Goal: Task Accomplishment & Management: Complete application form

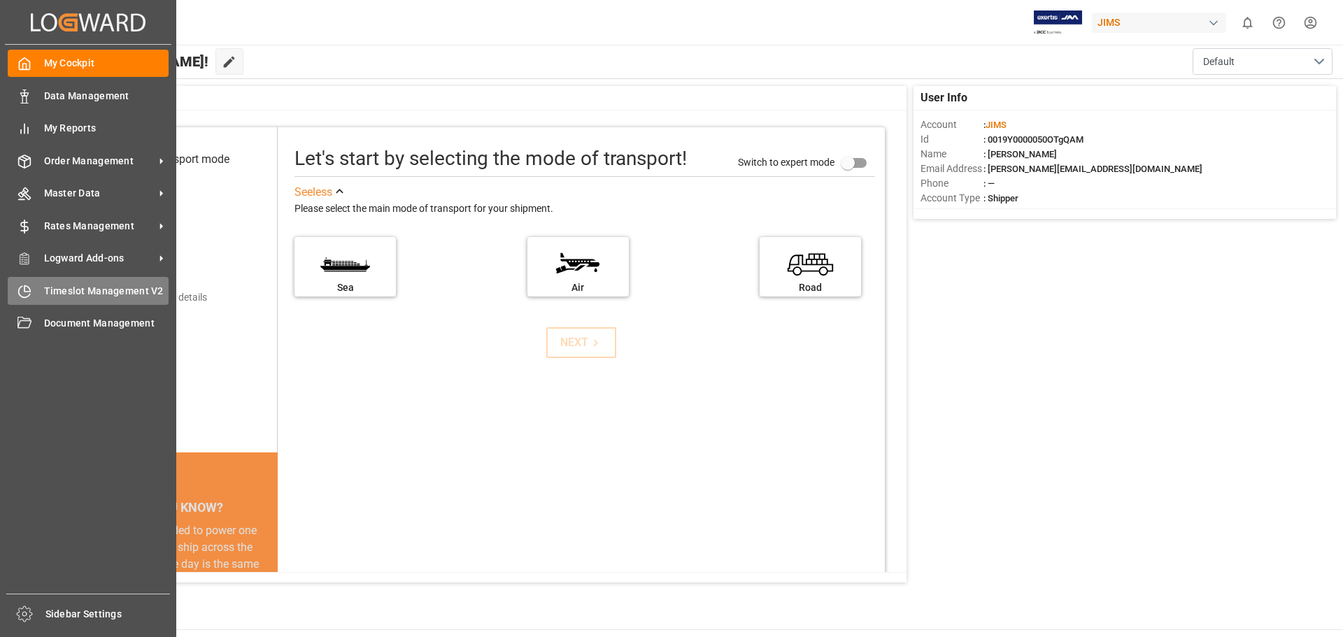
click at [53, 294] on span "Timeslot Management V2" at bounding box center [106, 291] width 125 height 15
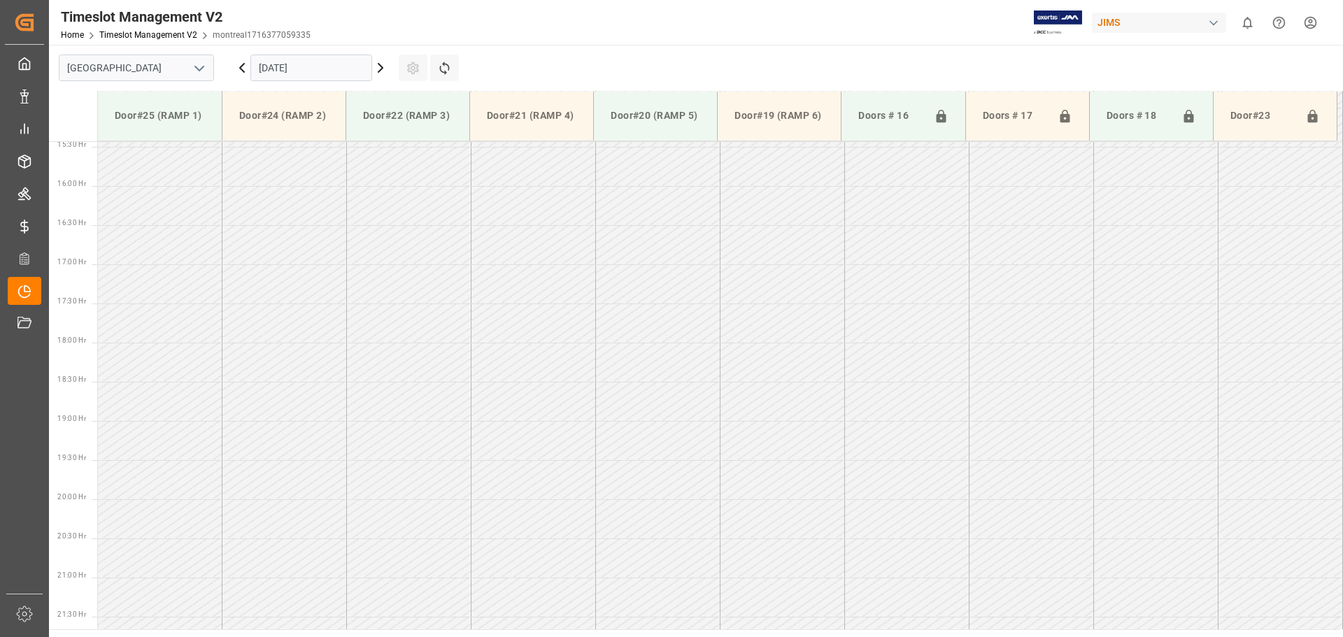
scroll to position [1245, 0]
click at [193, 69] on icon "open menu" at bounding box center [199, 68] width 17 height 17
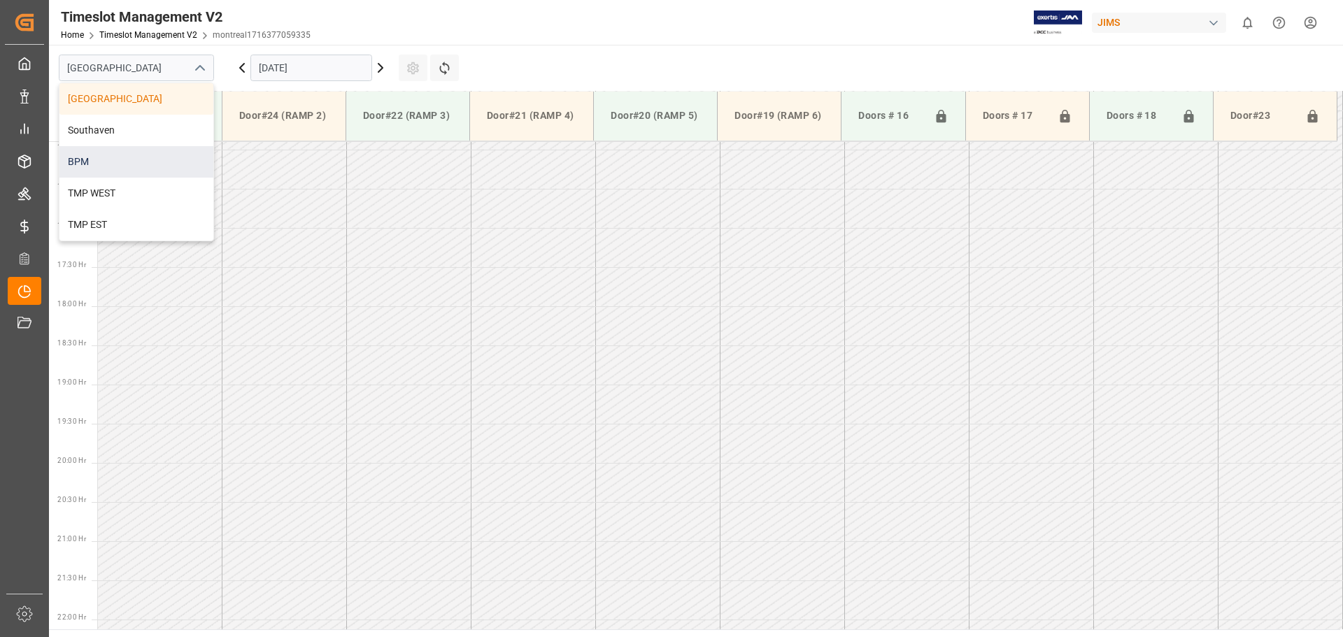
click at [192, 168] on div "BPM" at bounding box center [136, 161] width 154 height 31
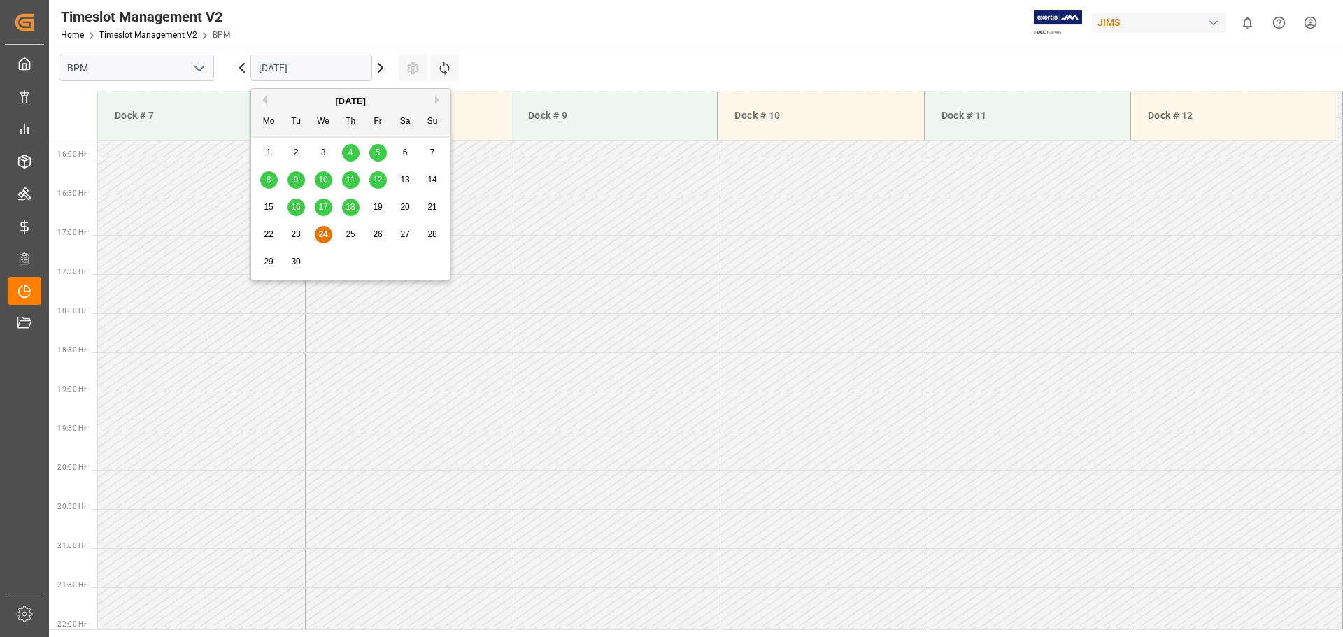
scroll to position [1244, 0]
click at [327, 73] on input "[DATE]" at bounding box center [311, 68] width 122 height 27
click at [325, 204] on span "17" at bounding box center [322, 207] width 9 height 10
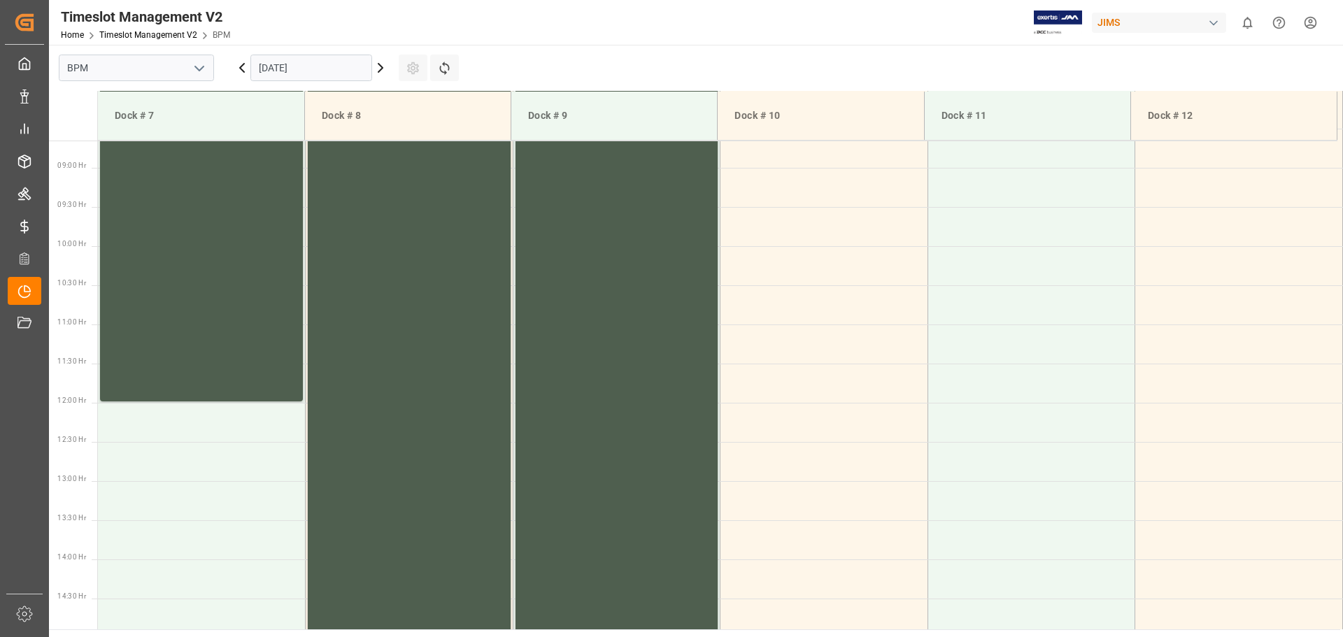
scroll to position [475, 0]
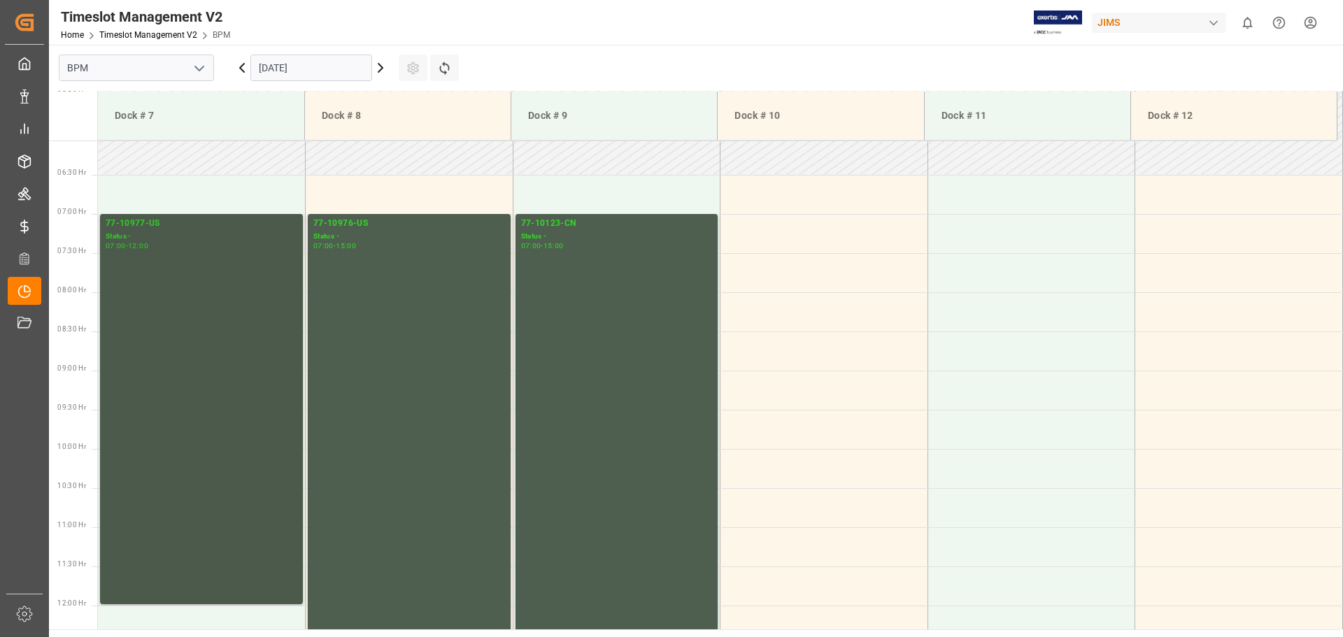
click at [203, 357] on div "77-10977-[GEOGRAPHIC_DATA] Status - 07:00 - 12:00" at bounding box center [202, 409] width 192 height 385
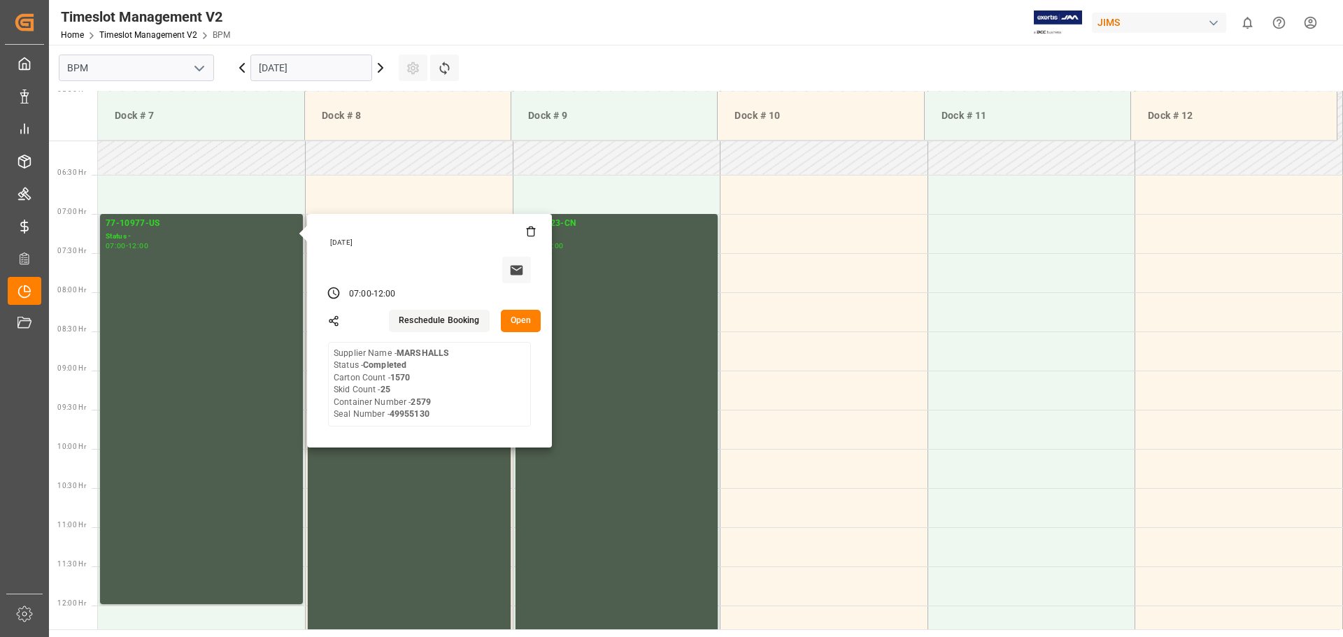
click at [525, 323] on button "Open" at bounding box center [521, 321] width 41 height 22
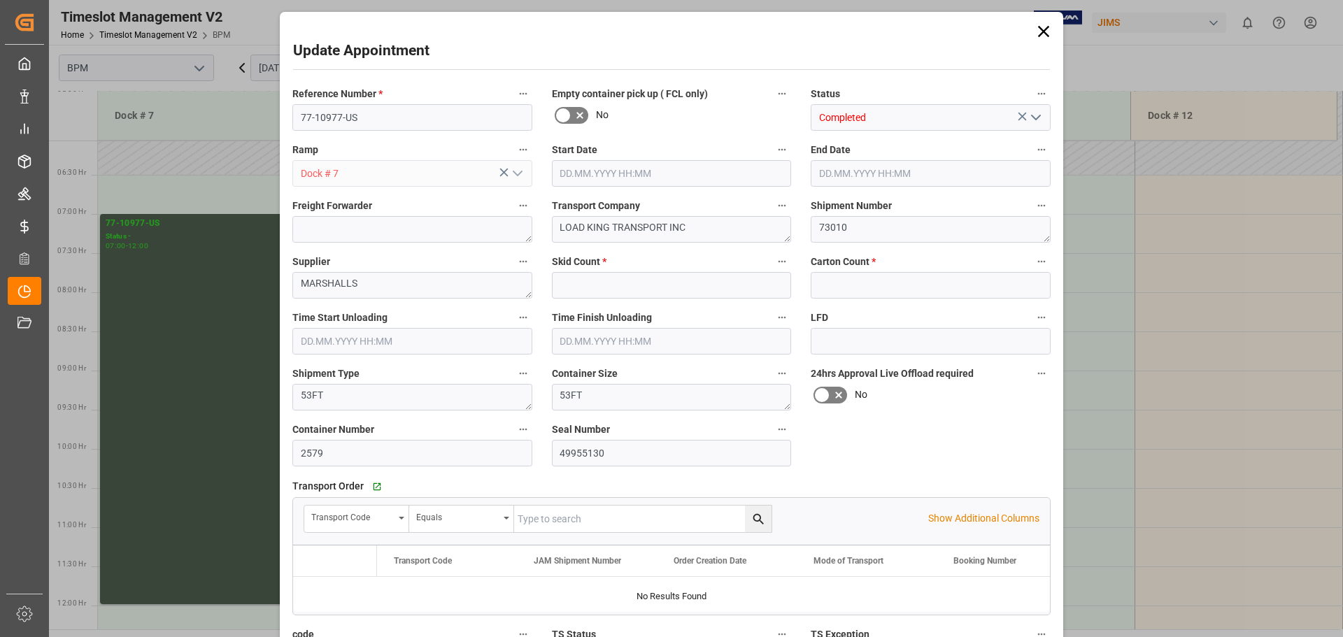
type input "25"
type input "1570"
type input "[DATE] 07:00"
type input "[DATE] 12:00"
type input "[DATE] 07:00"
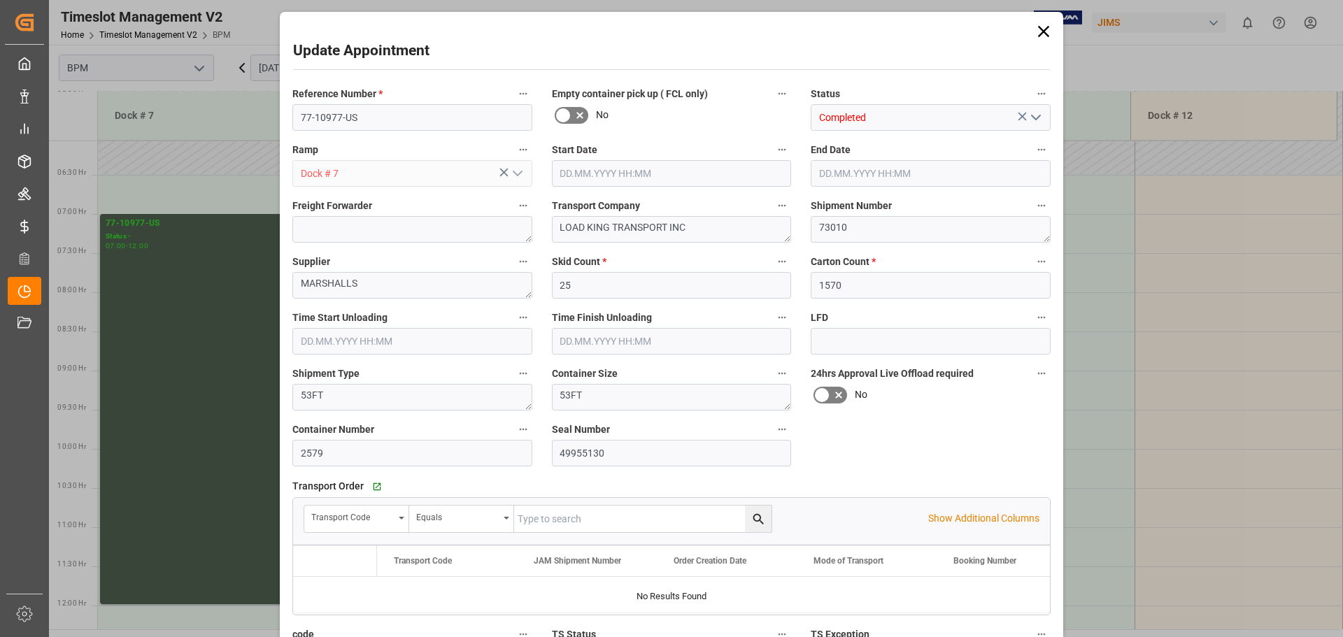
type input "[DATE] 12:00"
type input "[DATE] 15:38"
click at [1043, 27] on icon at bounding box center [1044, 32] width 20 height 20
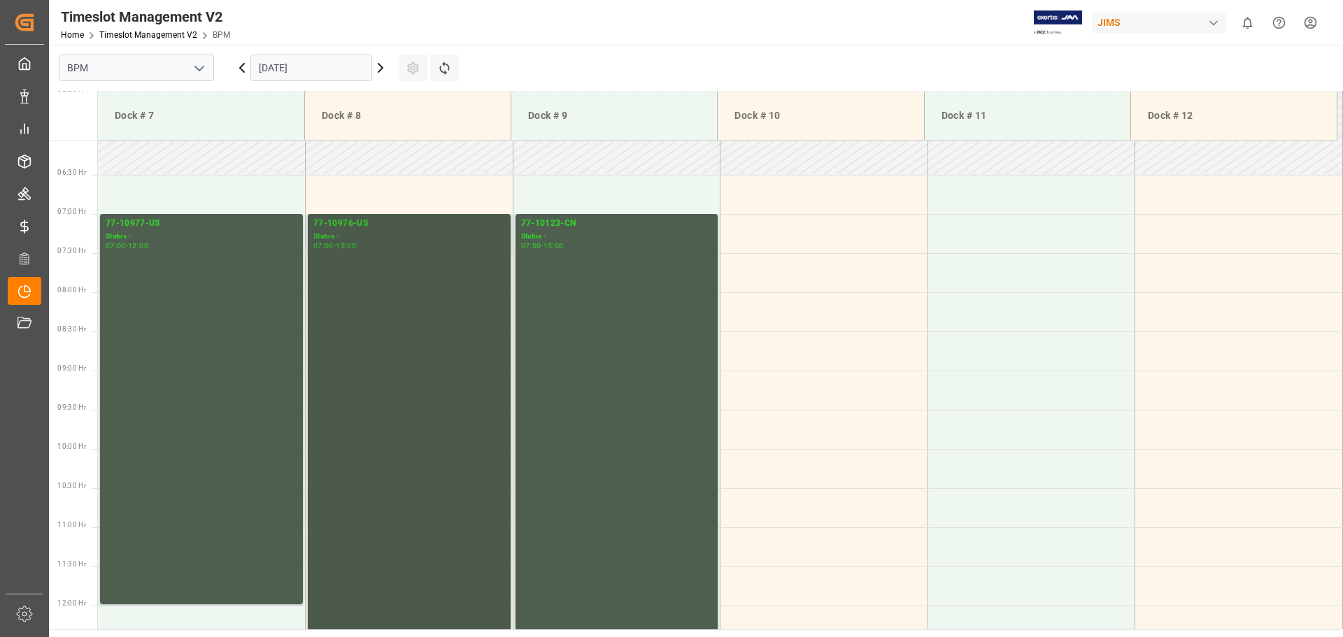
click at [394, 383] on div "77-10976-US Status - 07:00 - 15:00" at bounding box center [409, 527] width 192 height 620
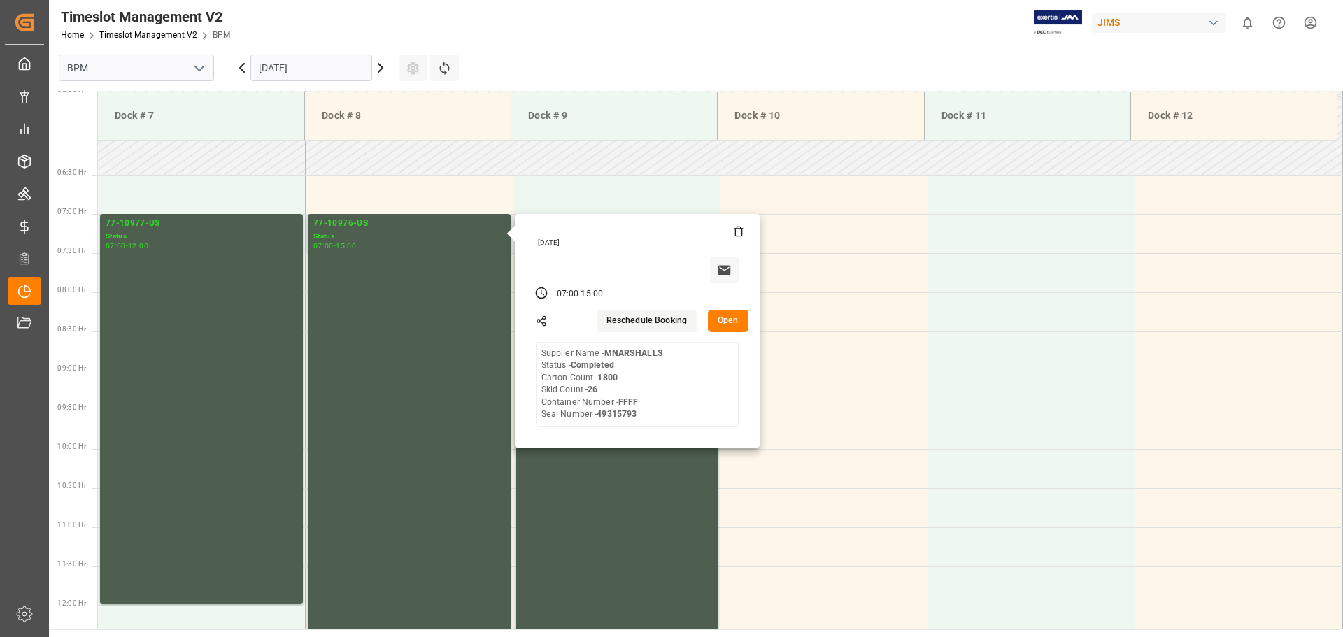
click at [723, 324] on button "Open" at bounding box center [728, 321] width 41 height 22
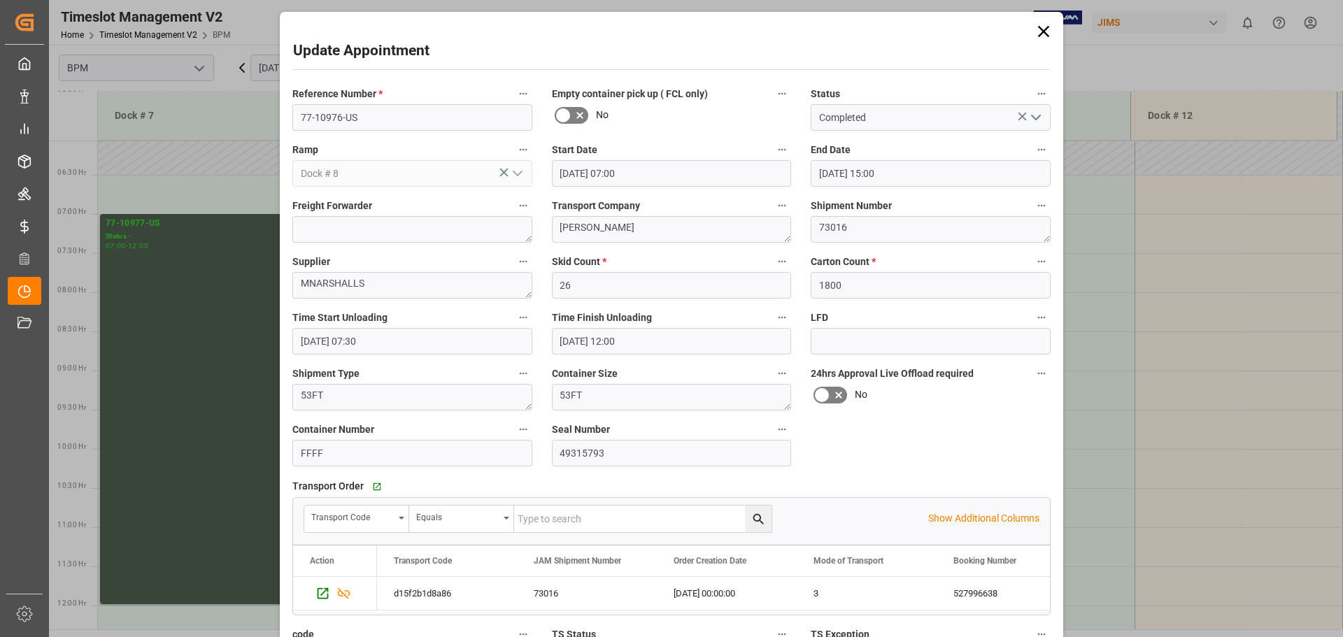
click at [1038, 36] on icon at bounding box center [1043, 31] width 11 height 11
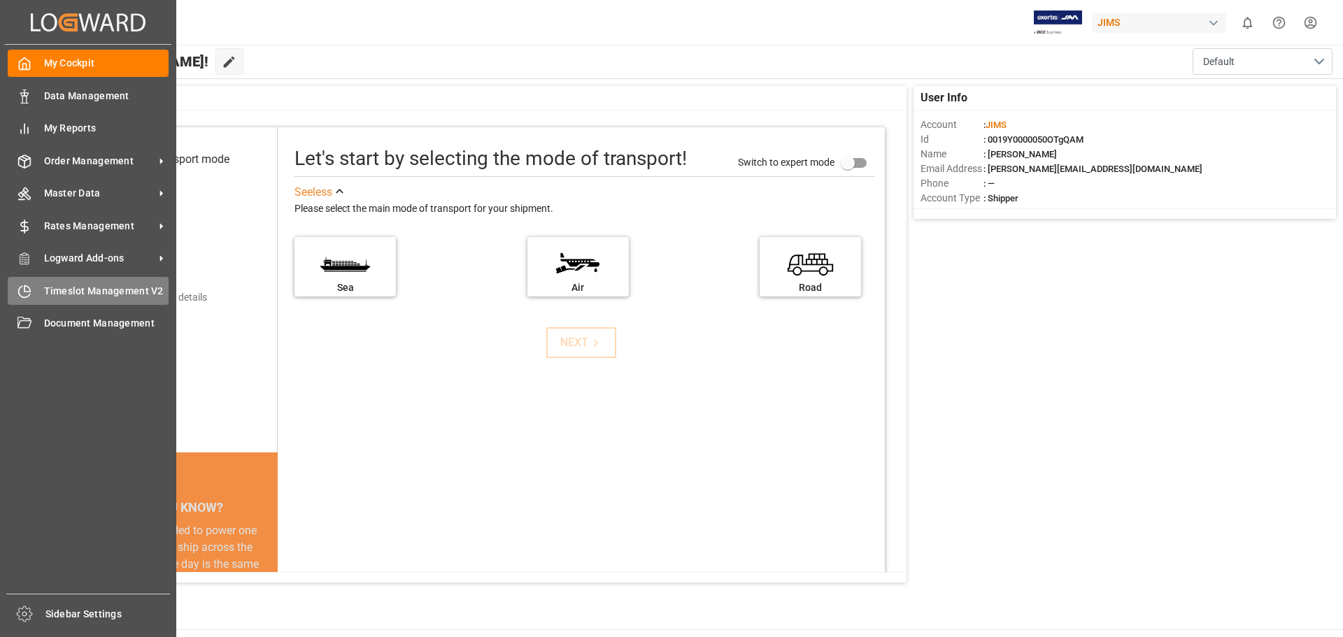
click at [71, 290] on span "Timeslot Management V2" at bounding box center [106, 291] width 125 height 15
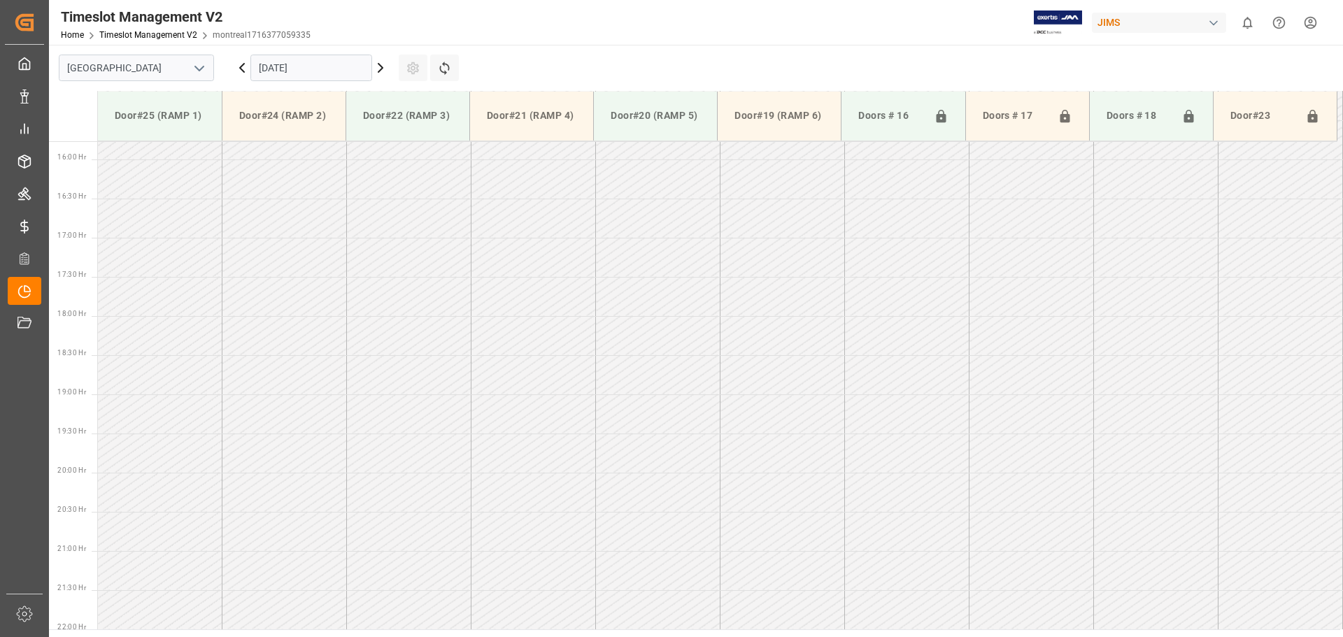
scroll to position [1245, 0]
click at [194, 69] on icon "open menu" at bounding box center [199, 68] width 17 height 17
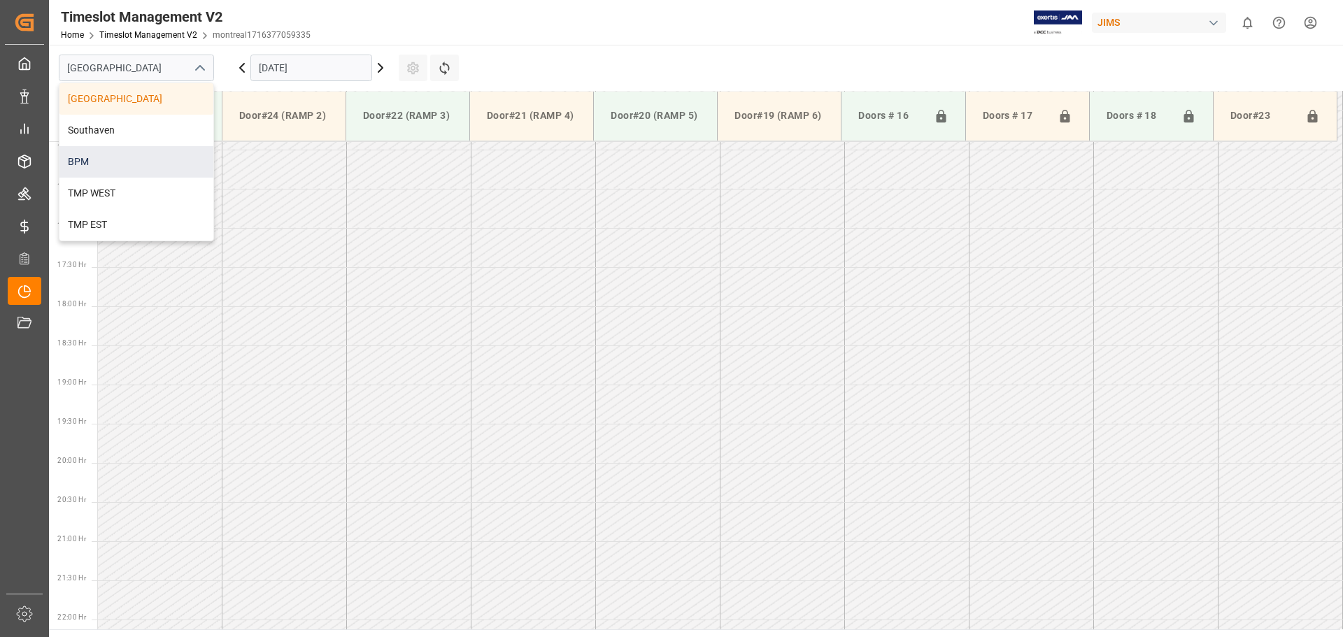
click at [183, 153] on div "BPM" at bounding box center [136, 161] width 154 height 31
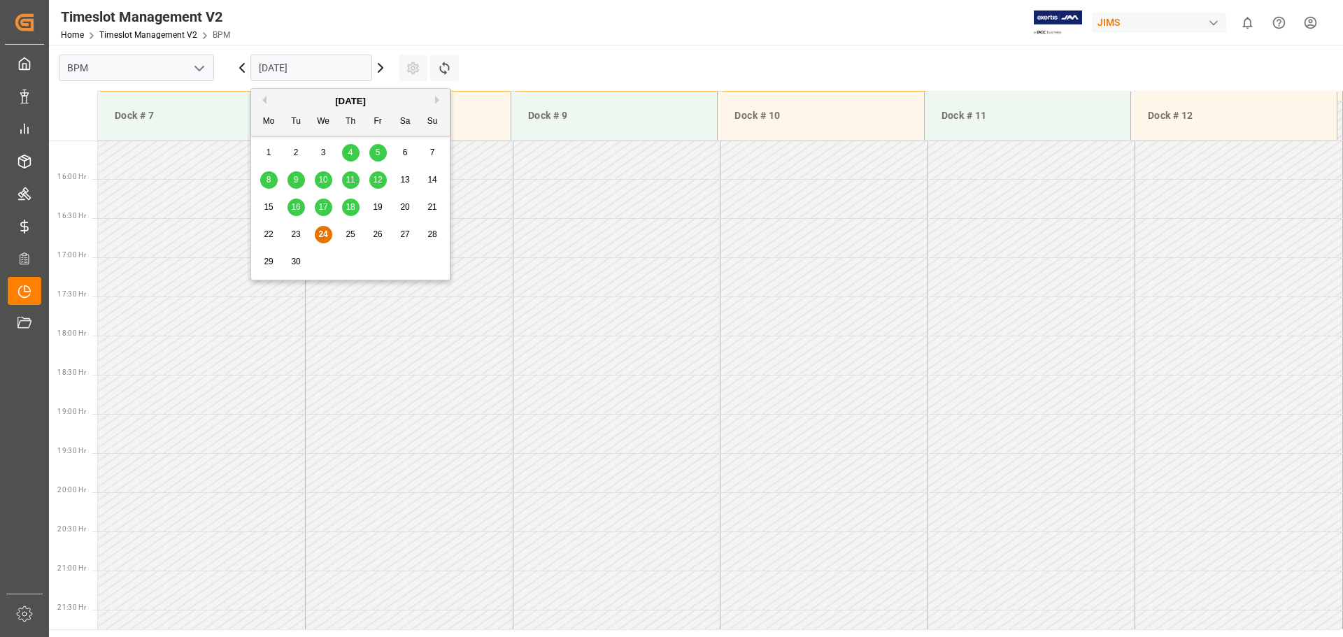
click at [329, 75] on input "[DATE]" at bounding box center [311, 68] width 122 height 27
click at [326, 203] on span "17" at bounding box center [322, 207] width 9 height 10
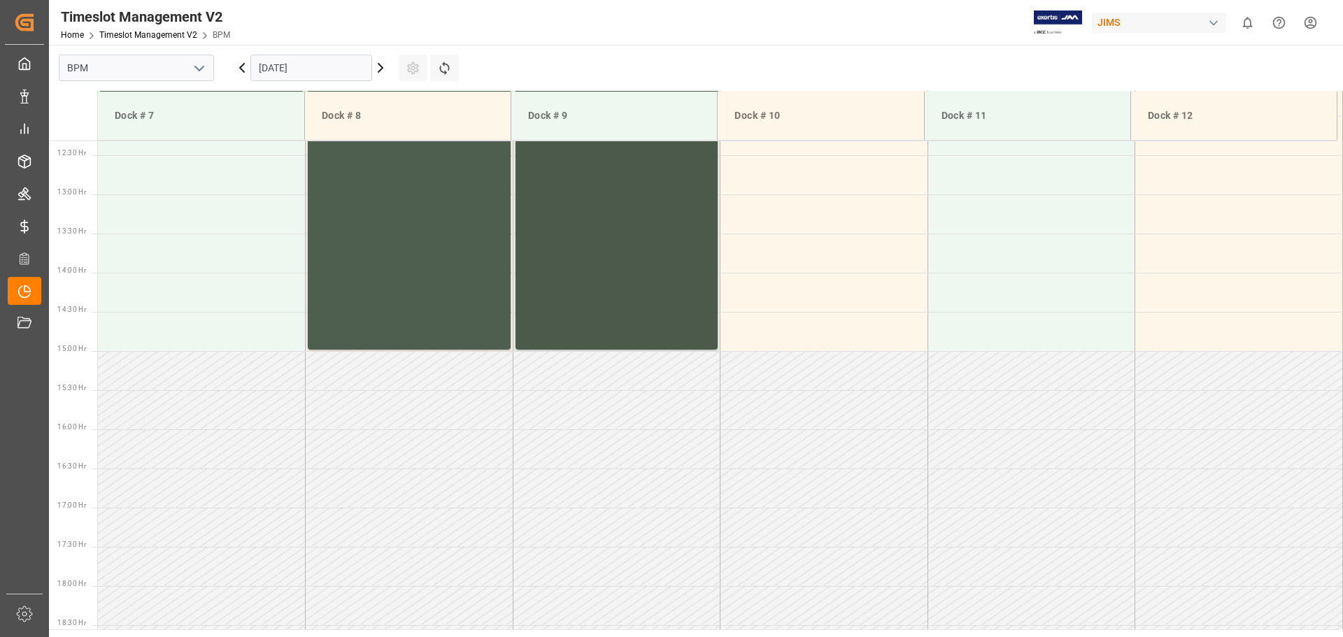
scroll to position [615, 0]
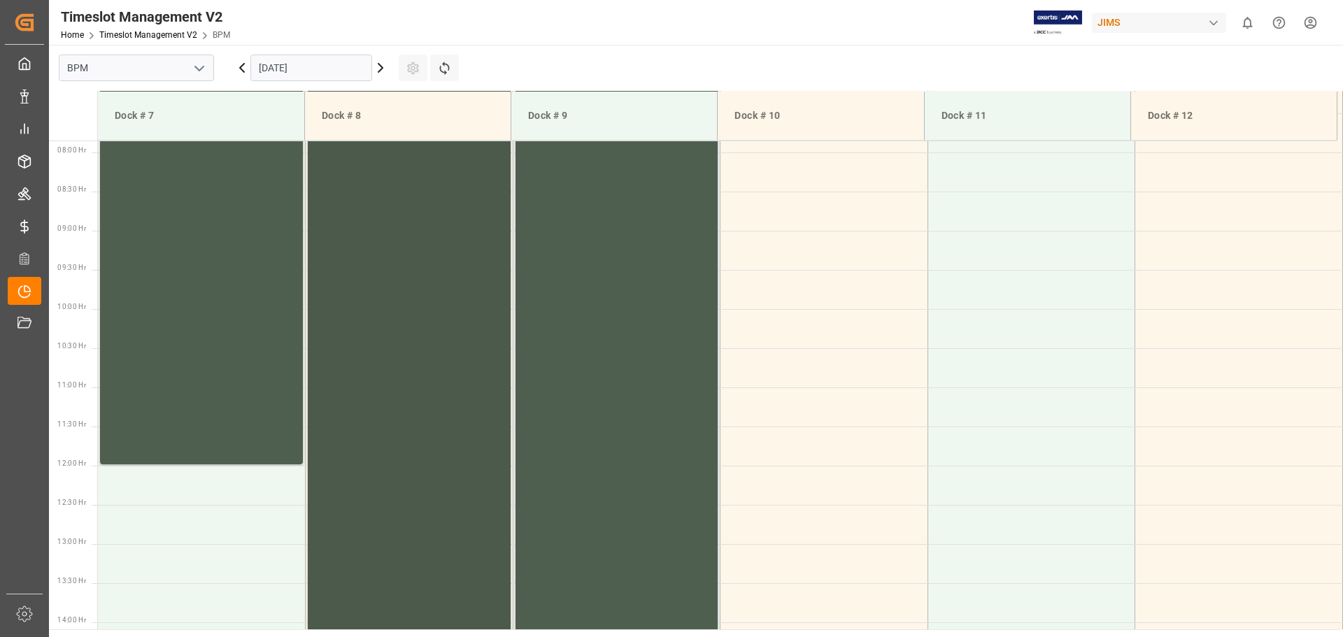
click at [408, 393] on div "77-10976-US Status - 07:00 - 15:00" at bounding box center [409, 387] width 192 height 620
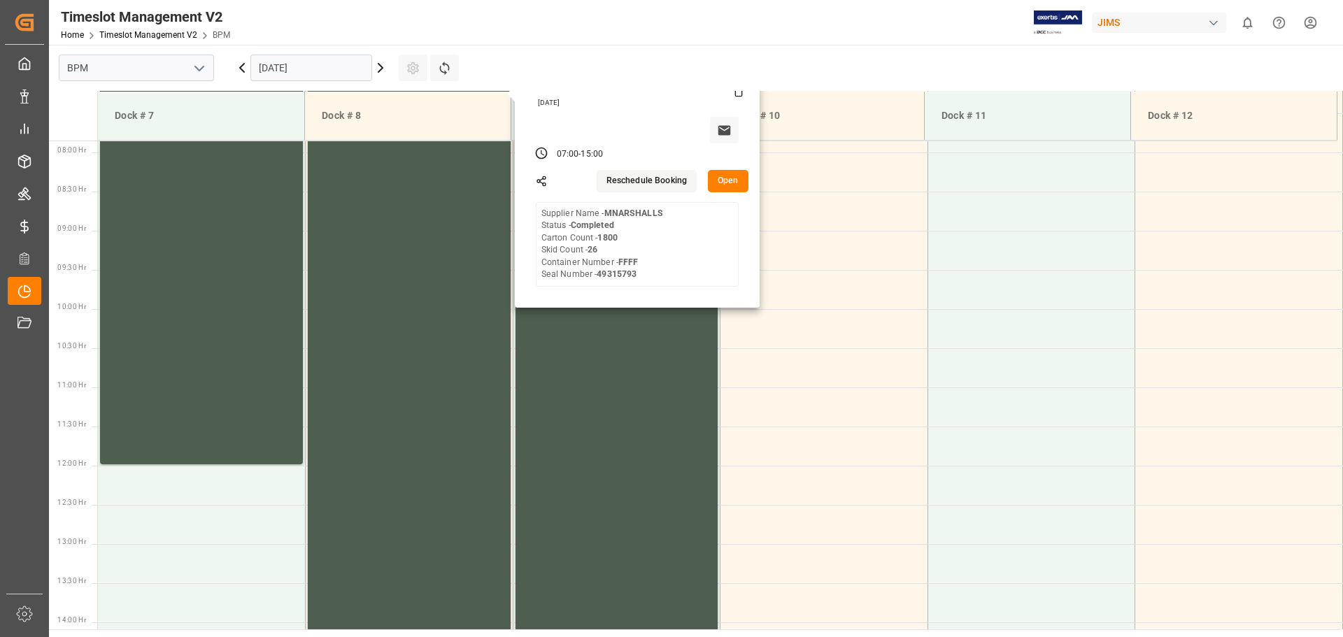
click at [713, 182] on button "Open" at bounding box center [728, 181] width 41 height 22
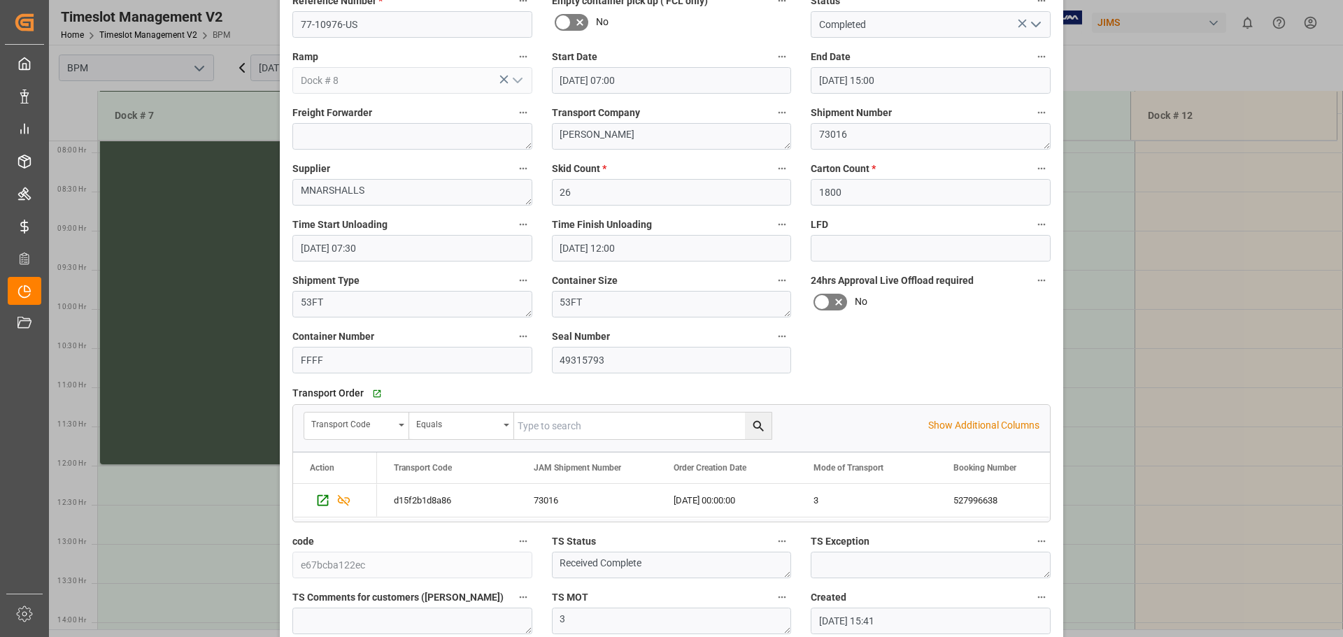
scroll to position [70, 0]
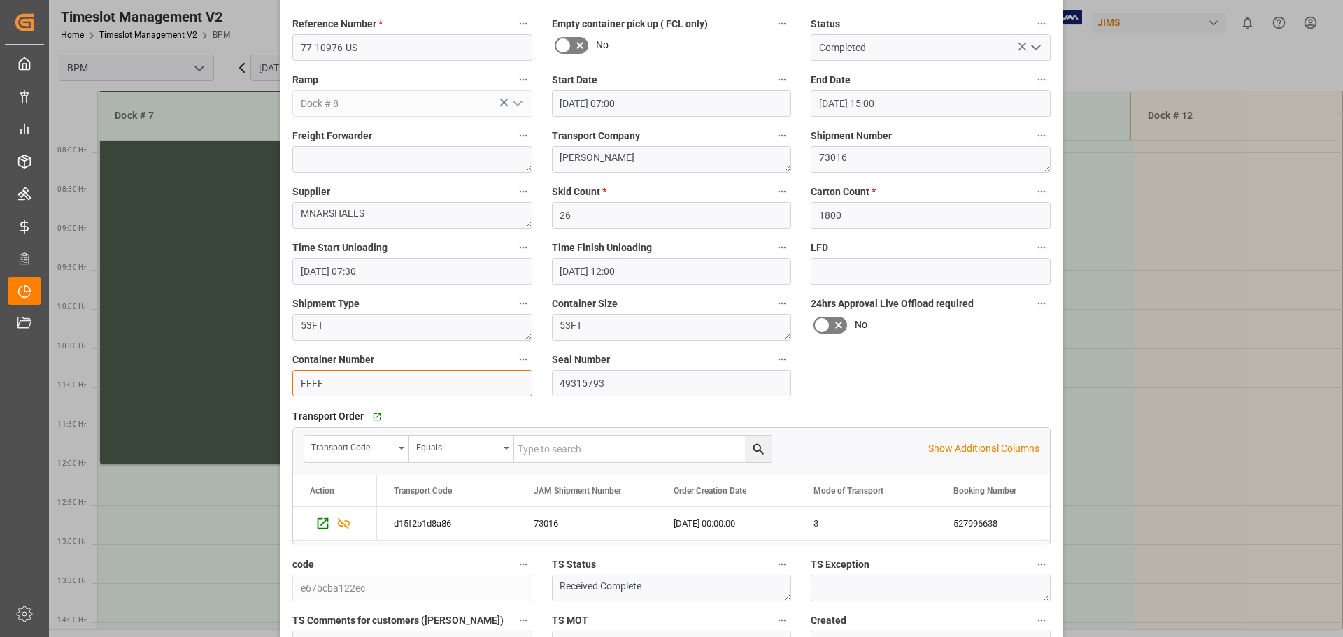
click at [340, 394] on input "FFFF" at bounding box center [412, 383] width 240 height 27
type input "F"
type input "LFT115"
click at [313, 208] on textarea "MNARSHALLS" at bounding box center [412, 215] width 240 height 27
type textarea "MARSHALLS"
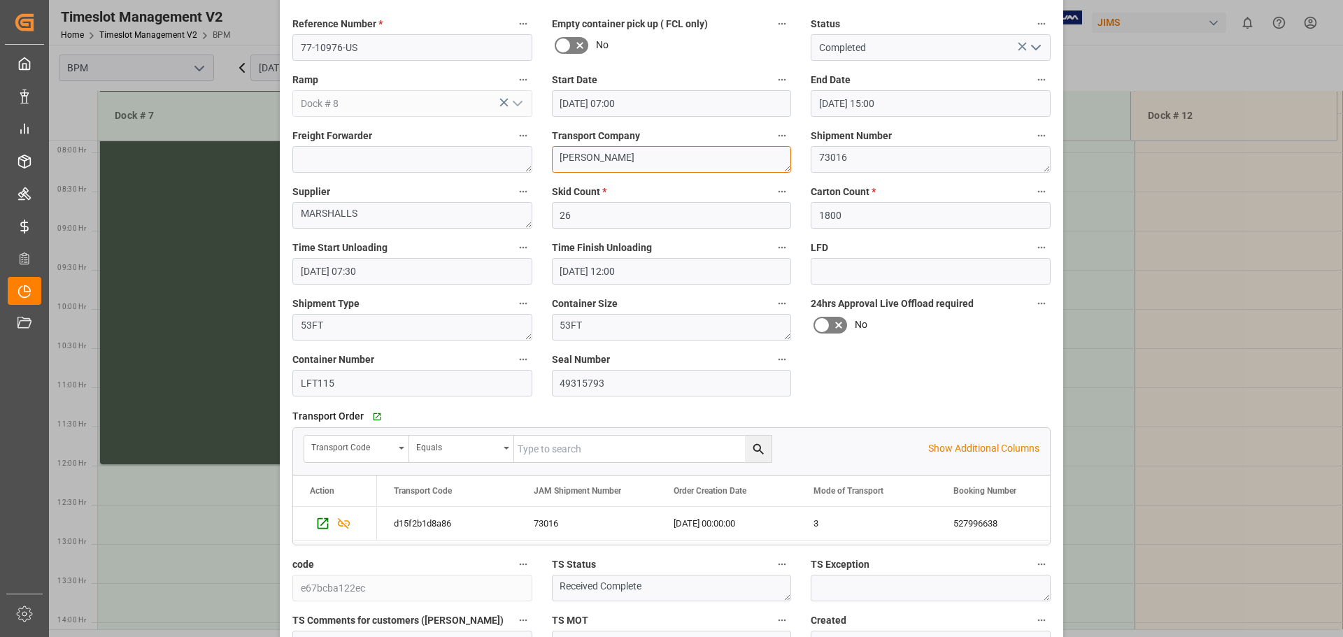
click at [634, 160] on textarea "[PERSON_NAME]" at bounding box center [672, 159] width 240 height 27
type textarea "H"
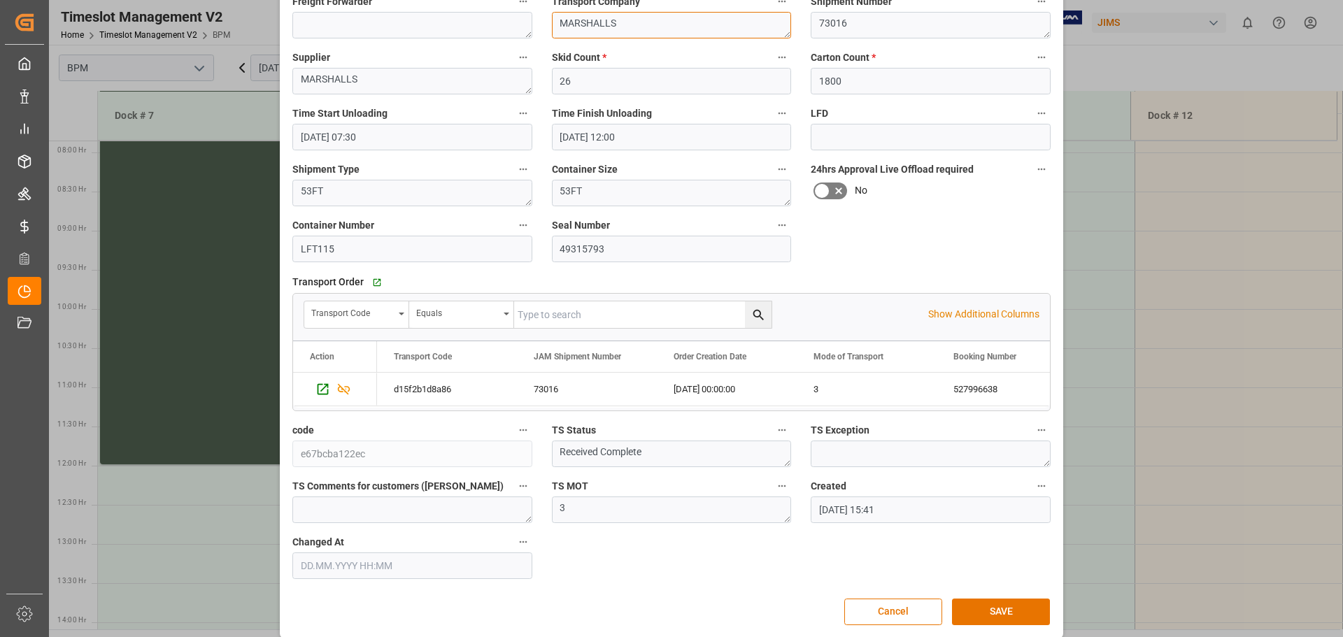
scroll to position [210, 0]
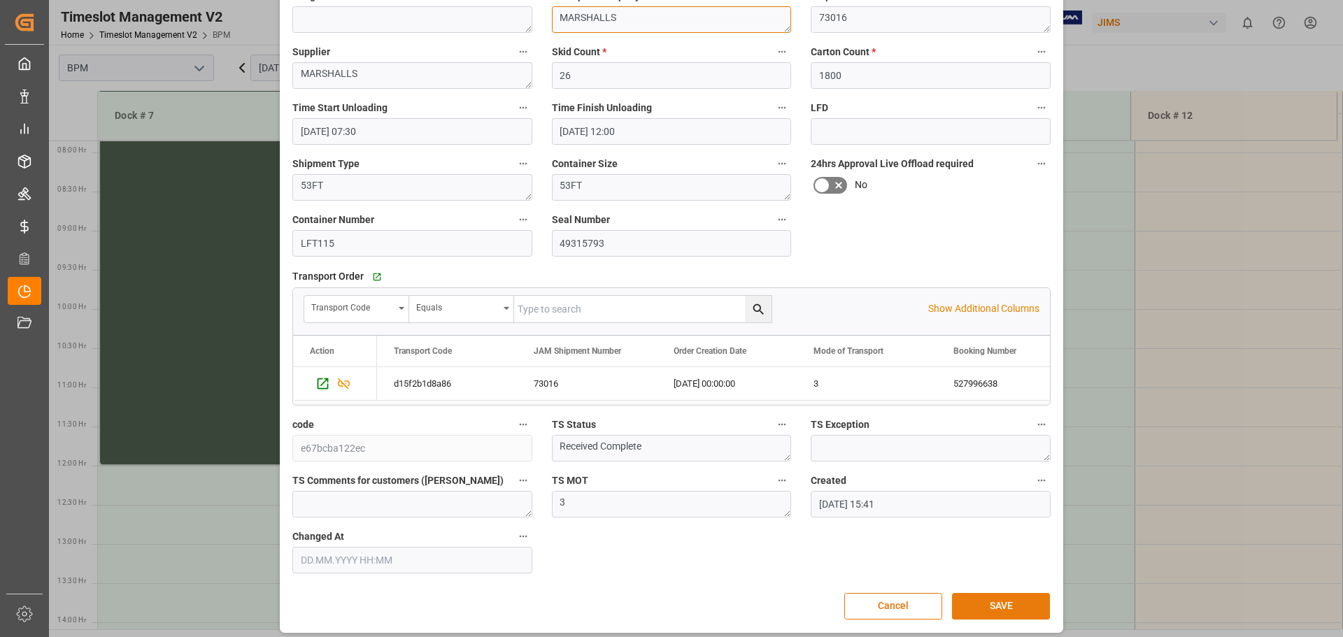
type textarea "MARSHALLS"
click at [1011, 600] on button "SAVE" at bounding box center [1001, 606] width 98 height 27
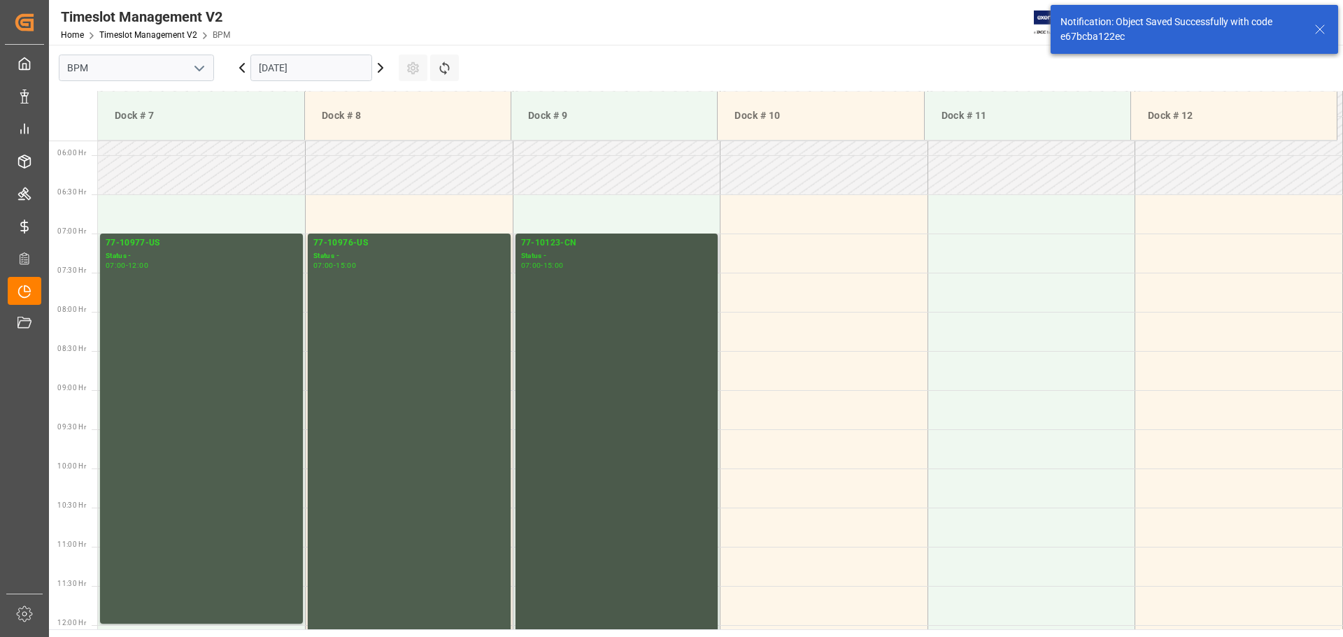
scroll to position [461, 0]
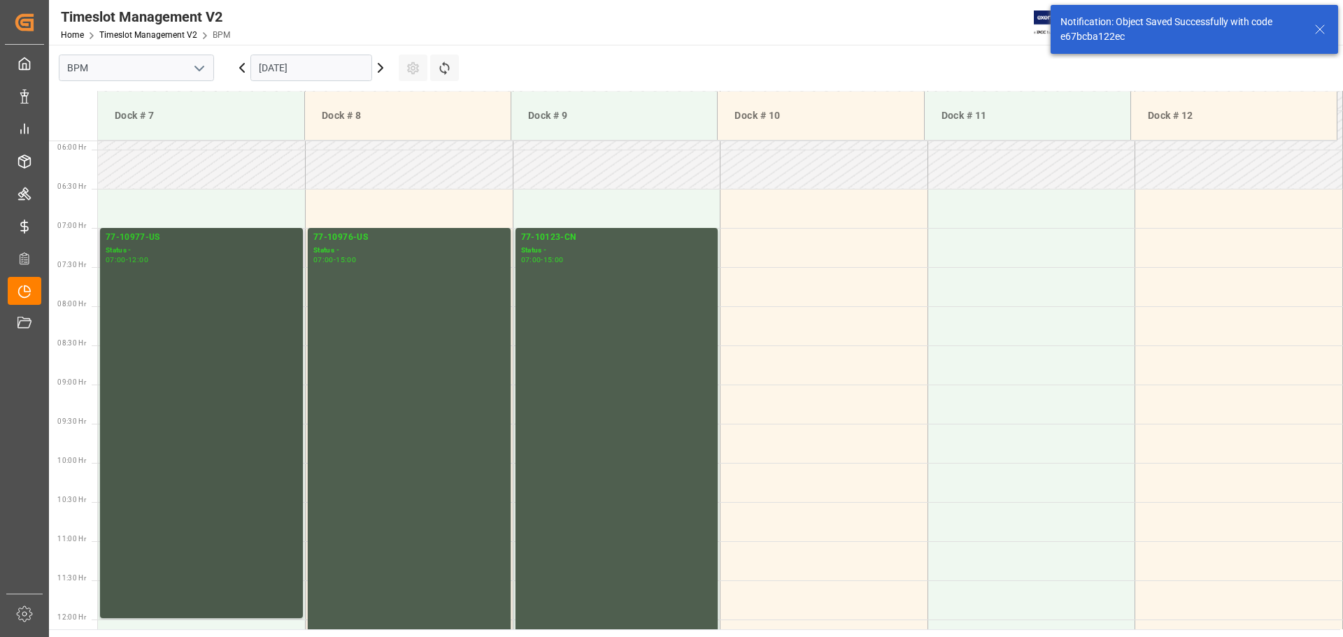
click at [171, 395] on div "77-10977-[GEOGRAPHIC_DATA] Status - 07:00 - 12:00" at bounding box center [202, 423] width 192 height 385
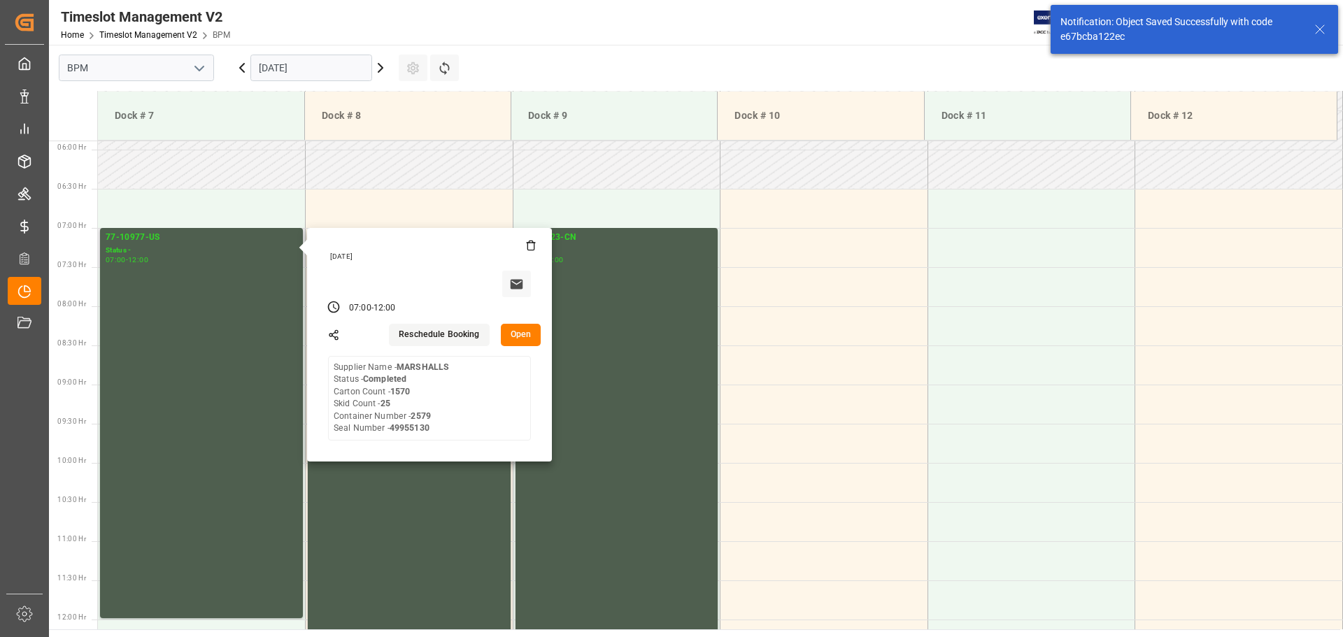
click at [518, 339] on button "Open" at bounding box center [521, 335] width 41 height 22
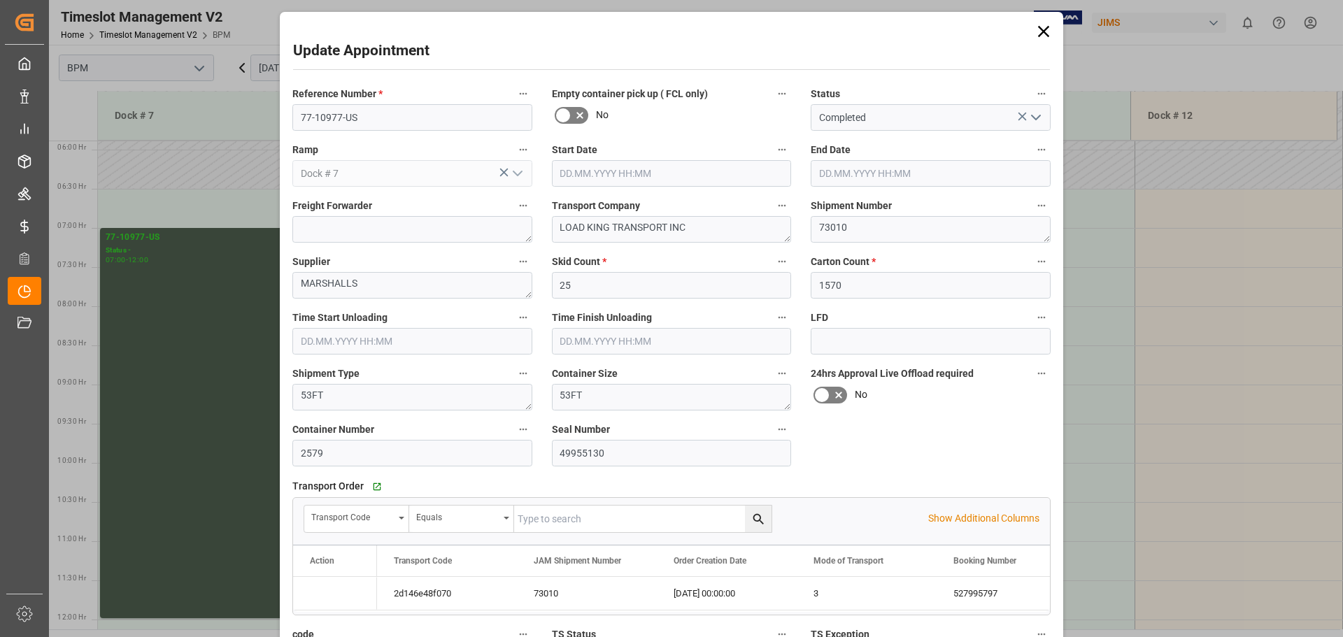
type input "[DATE] 07:00"
type input "[DATE] 12:00"
type input "[DATE] 07:00"
type input "[DATE] 12:00"
type input "[DATE] 15:38"
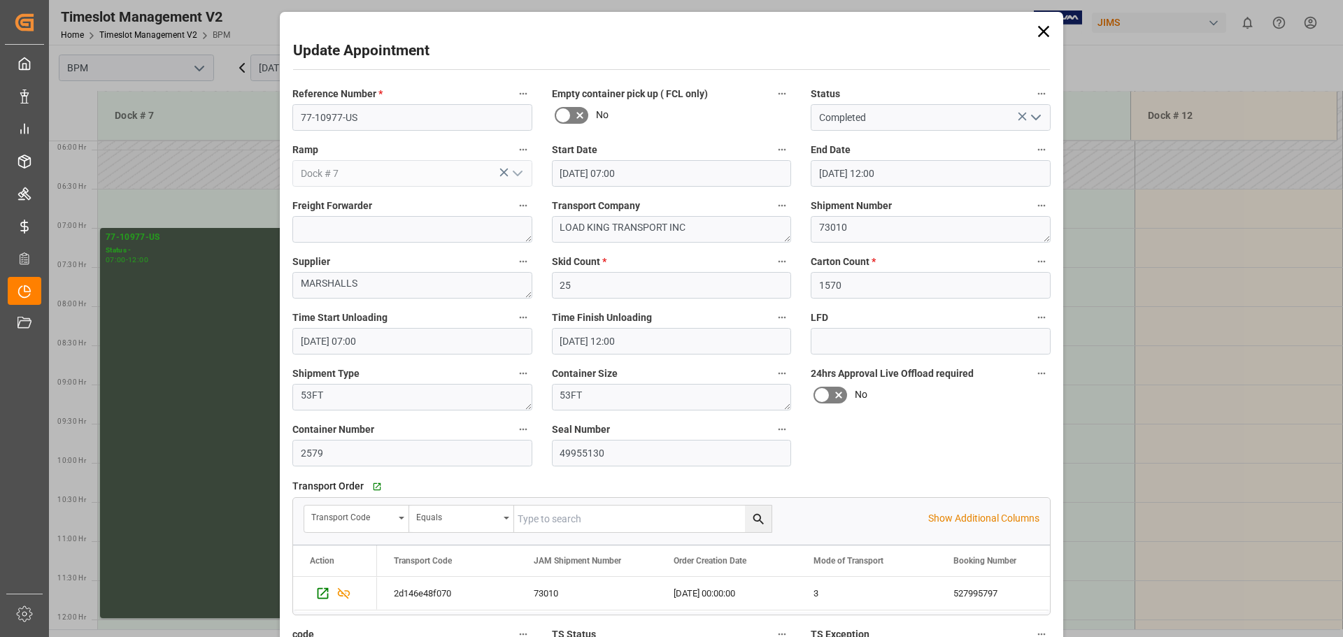
click at [1038, 35] on icon at bounding box center [1043, 31] width 11 height 11
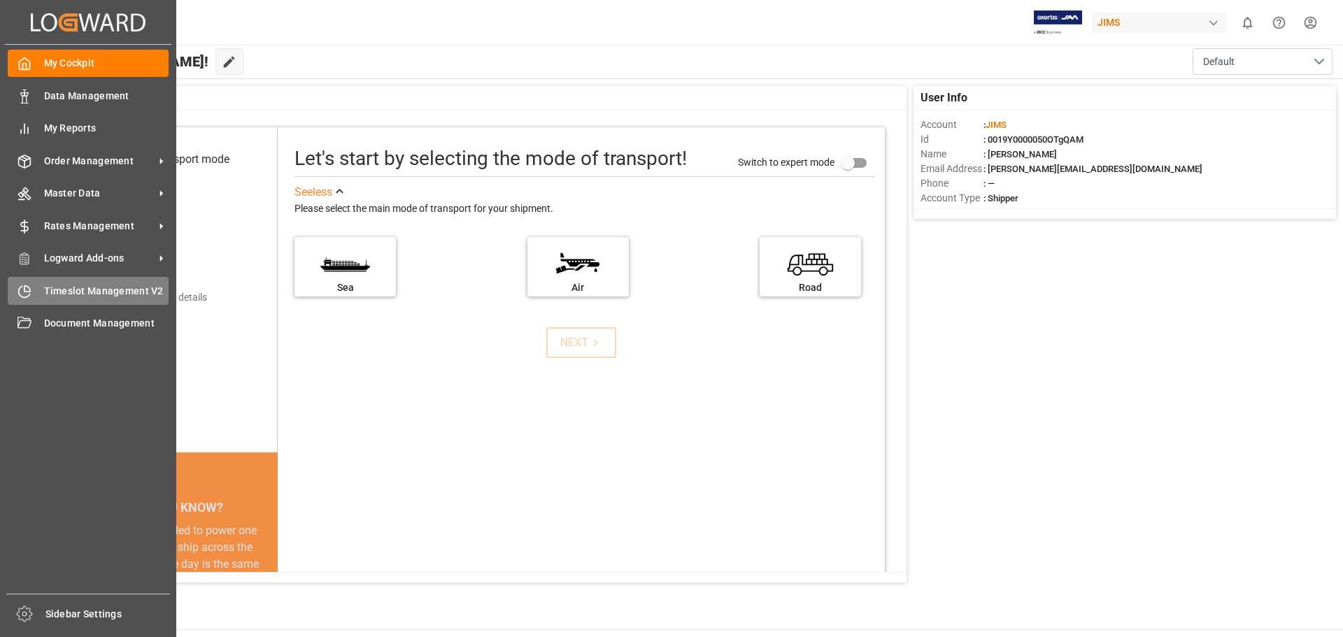
click at [35, 283] on div "Timeslot Management V2 Timeslot Management V2" at bounding box center [88, 290] width 161 height 27
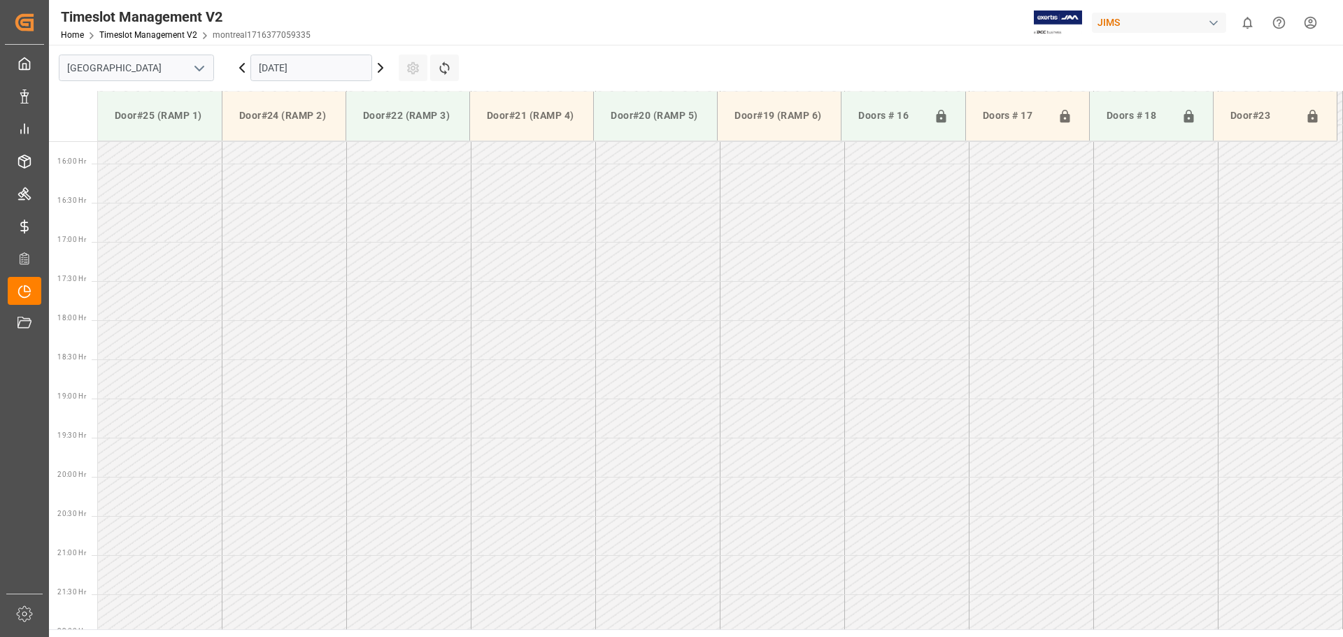
scroll to position [1245, 0]
click at [197, 71] on icon "open menu" at bounding box center [199, 68] width 17 height 17
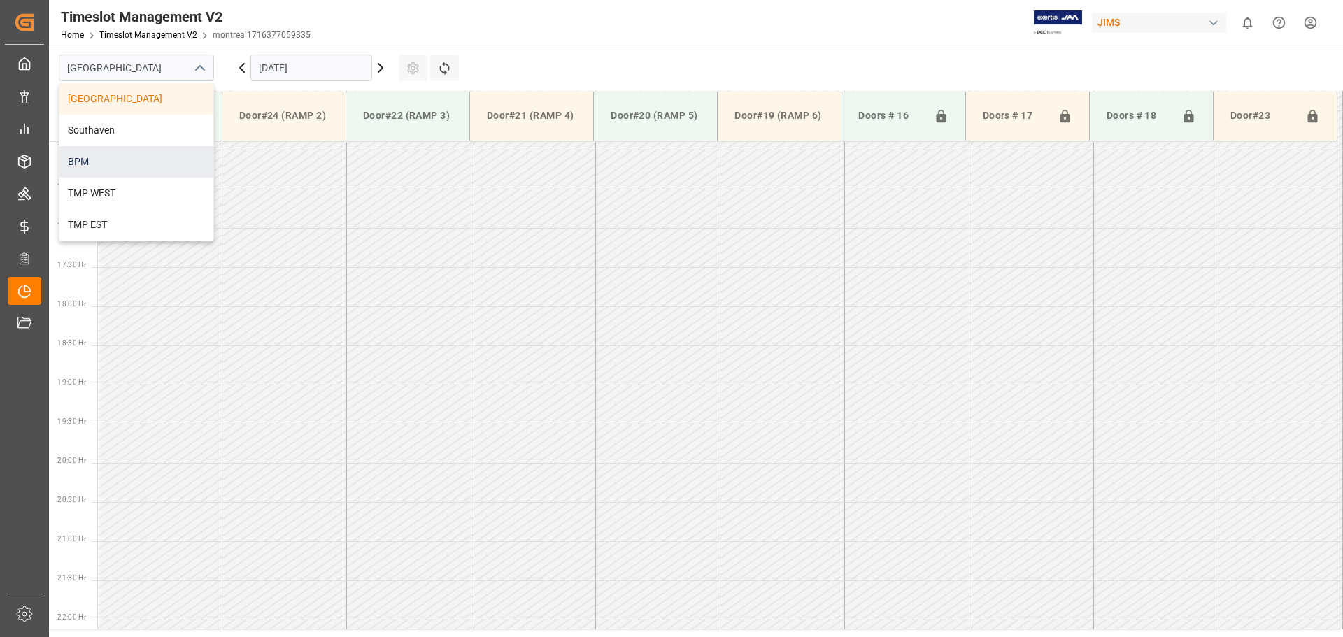
click at [159, 155] on div "BPM" at bounding box center [136, 161] width 154 height 31
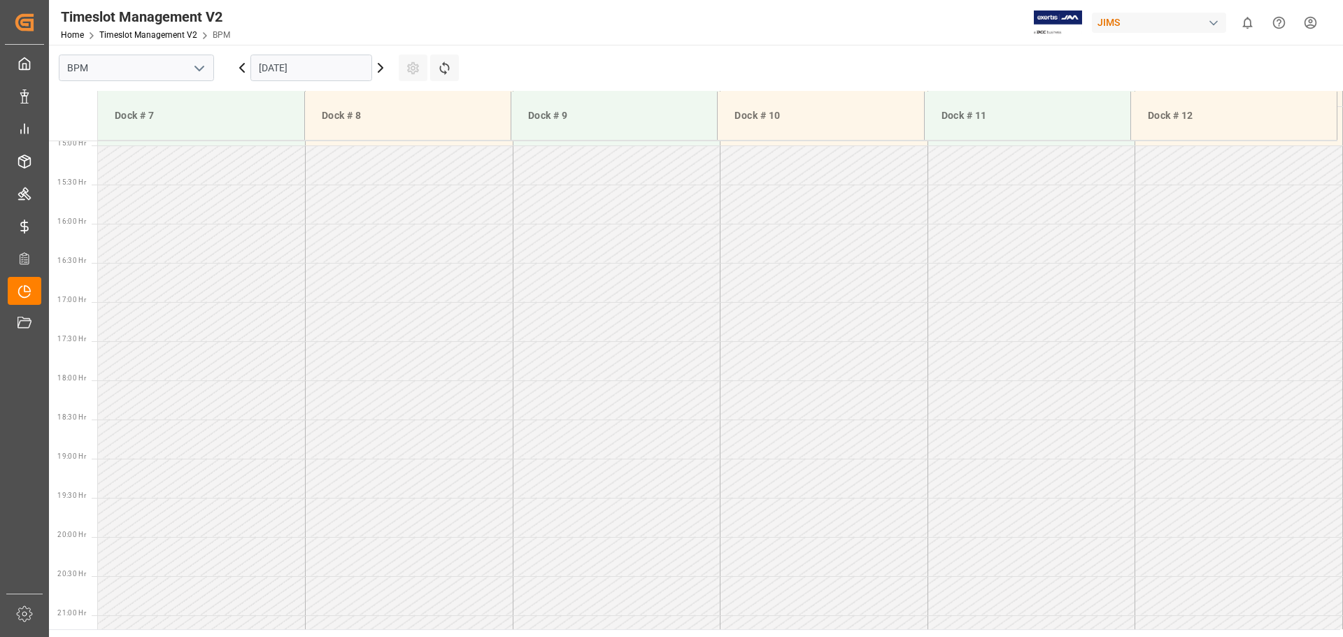
click at [329, 62] on input "[DATE]" at bounding box center [311, 68] width 122 height 27
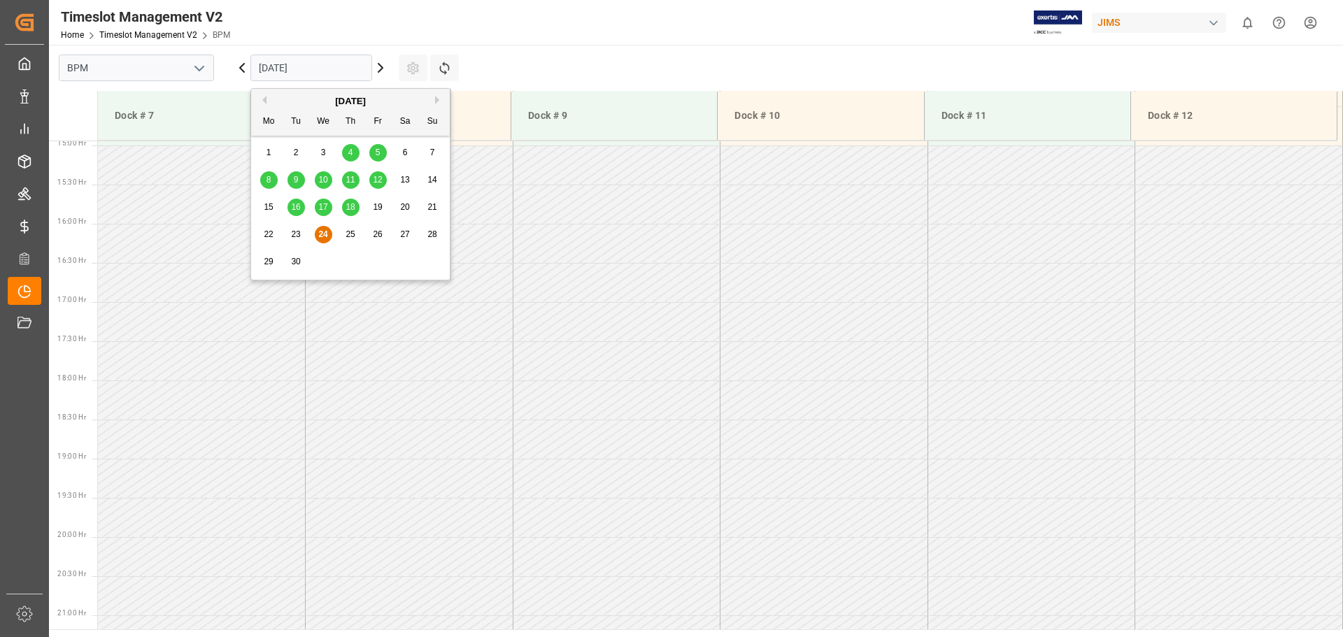
scroll to position [1244, 0]
click at [374, 235] on span "26" at bounding box center [377, 234] width 9 height 10
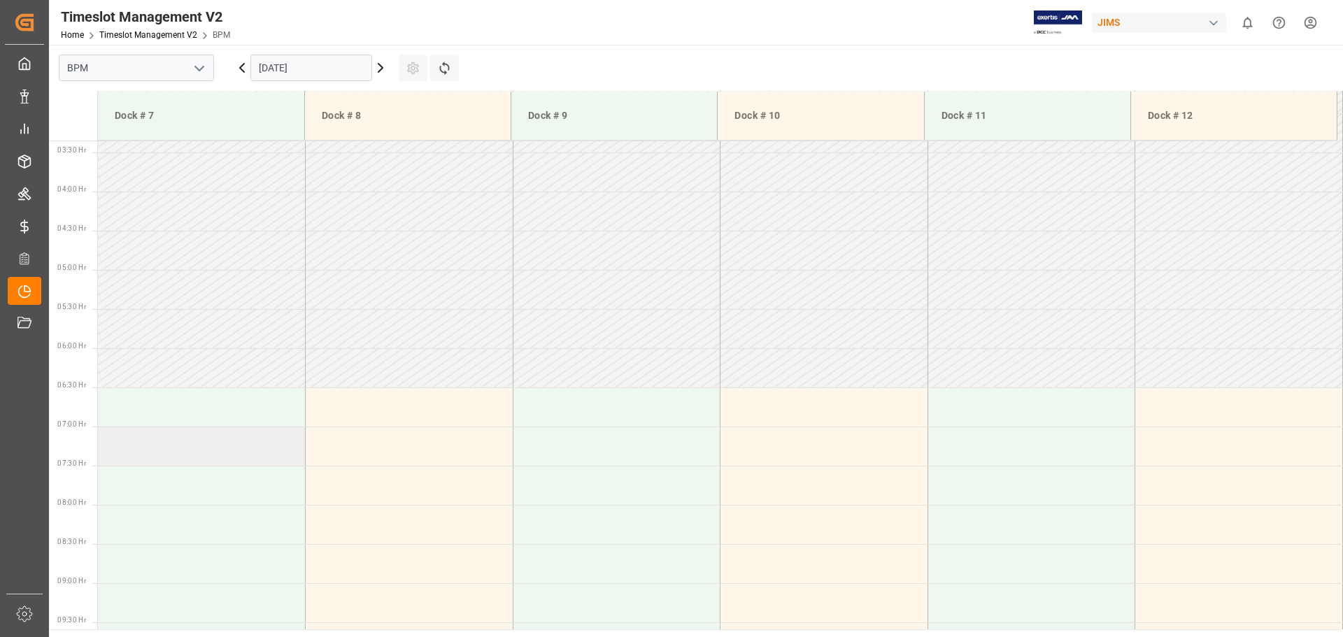
scroll to position [265, 0]
click at [143, 411] on td at bounding box center [202, 404] width 208 height 39
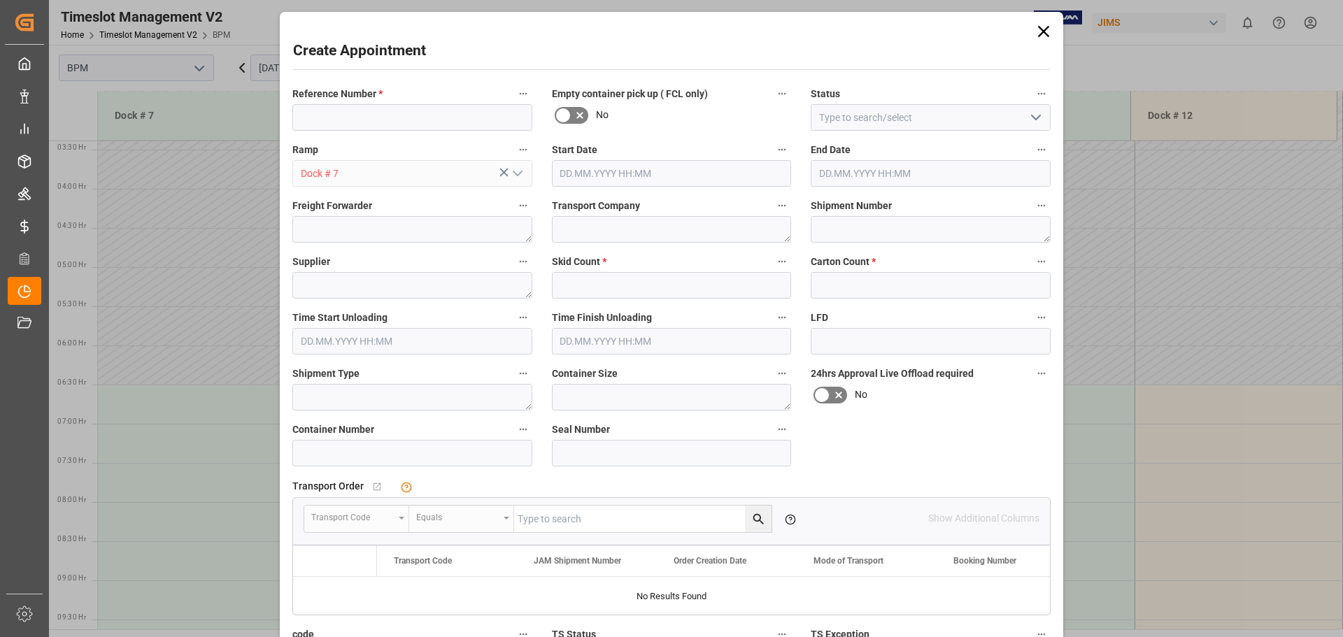
type input "26.09.2025 06:30"
type input "26.09.2025 07:00"
click at [354, 126] on input at bounding box center [412, 117] width 240 height 27
type input "77-10085-CN"
click at [1036, 120] on icon "open menu" at bounding box center [1035, 117] width 17 height 17
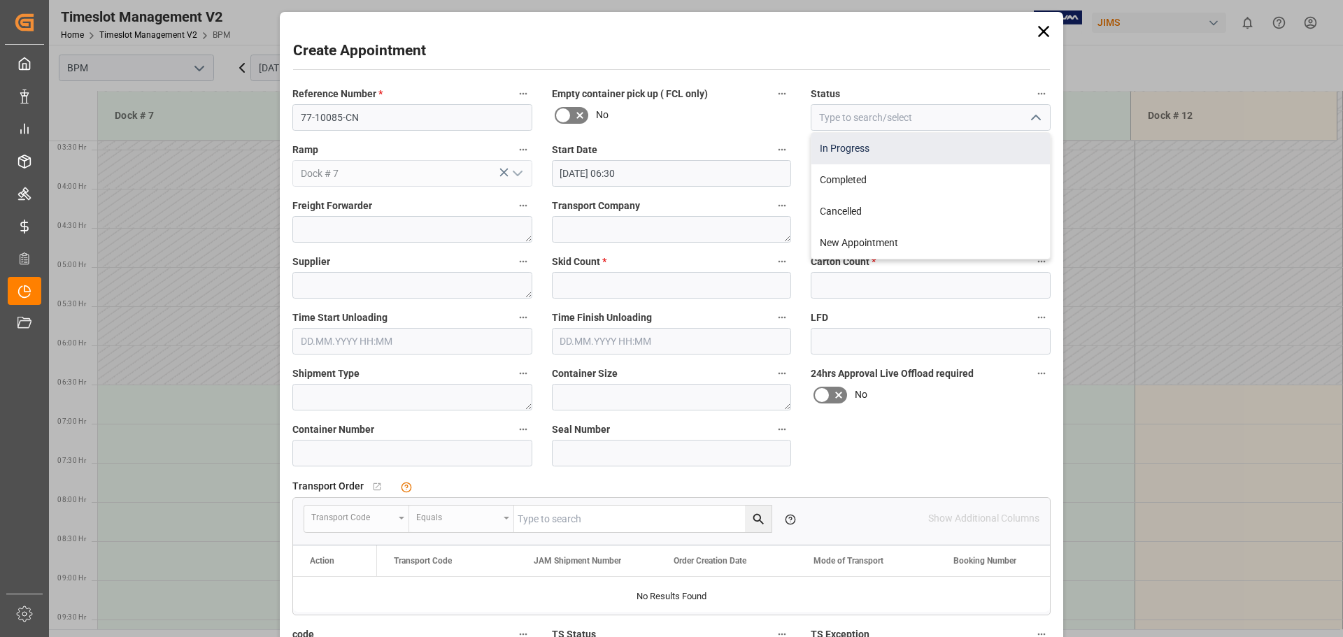
click at [971, 157] on div "In Progress" at bounding box center [930, 148] width 238 height 31
type input "In Progress"
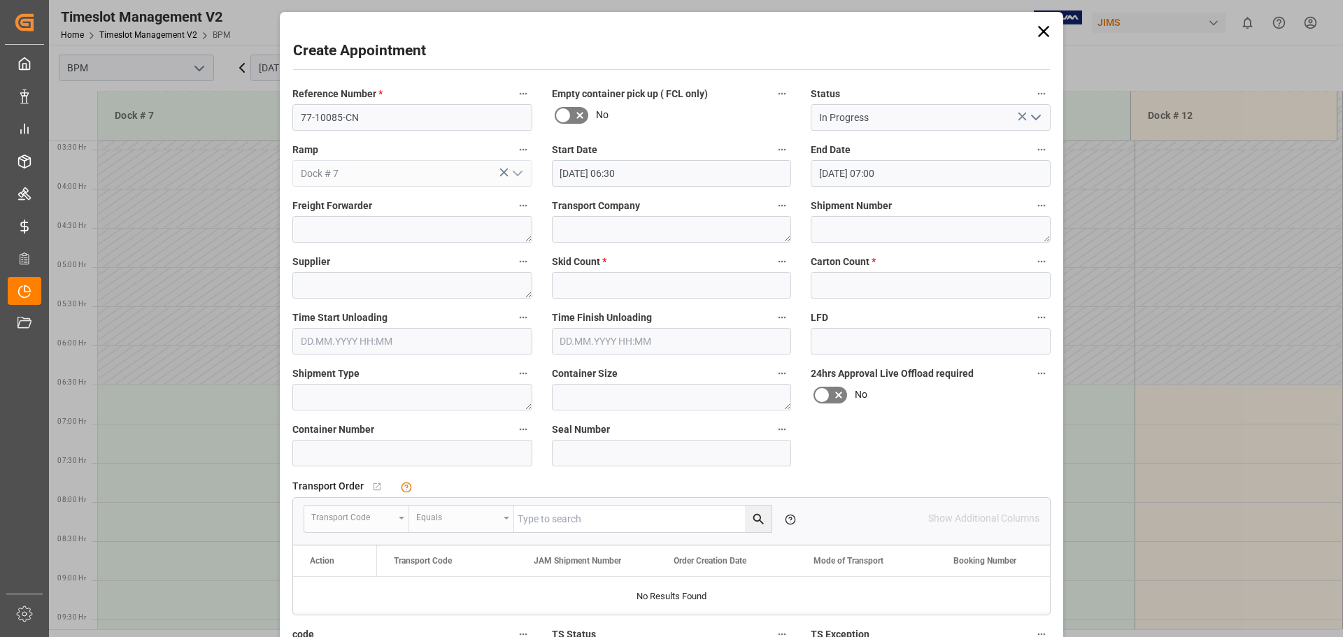
click at [710, 178] on input "26.09.2025 06:30" at bounding box center [672, 173] width 240 height 27
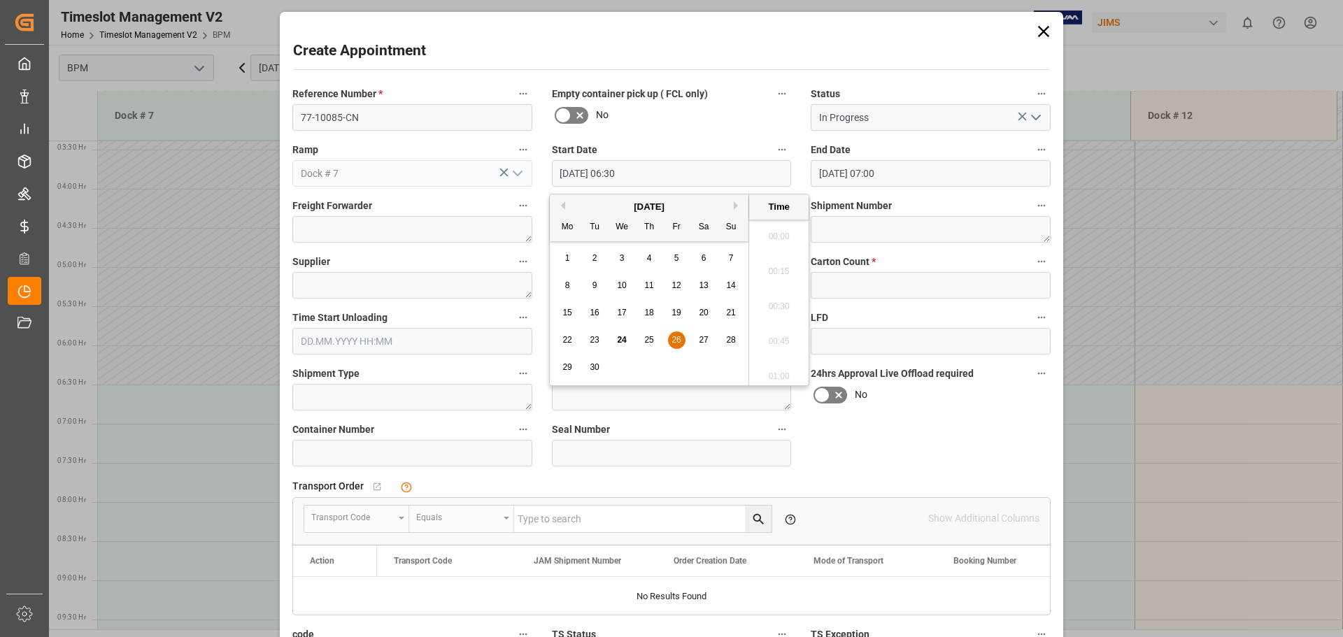
scroll to position [844, 0]
click at [670, 335] on div "26" at bounding box center [676, 340] width 17 height 17
click at [766, 371] on li "07:00" at bounding box center [778, 372] width 59 height 35
type input "26.09.2025 07:00"
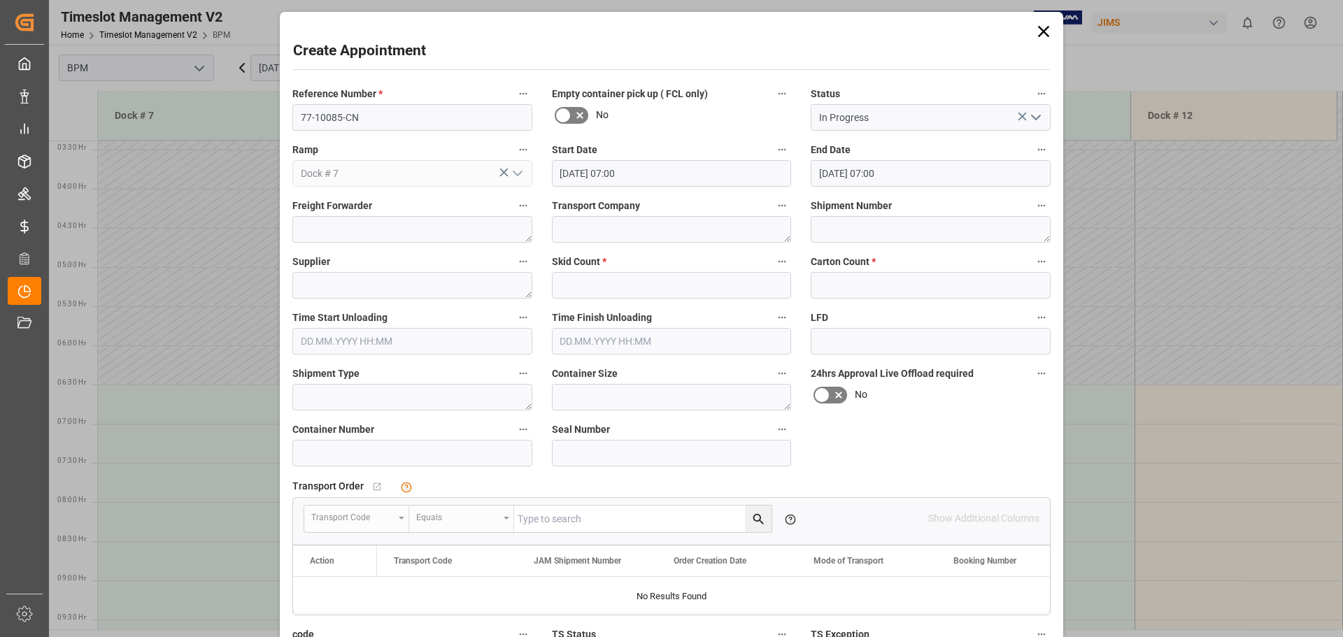
click at [973, 168] on input "26.09.2025 07:00" at bounding box center [931, 173] width 240 height 27
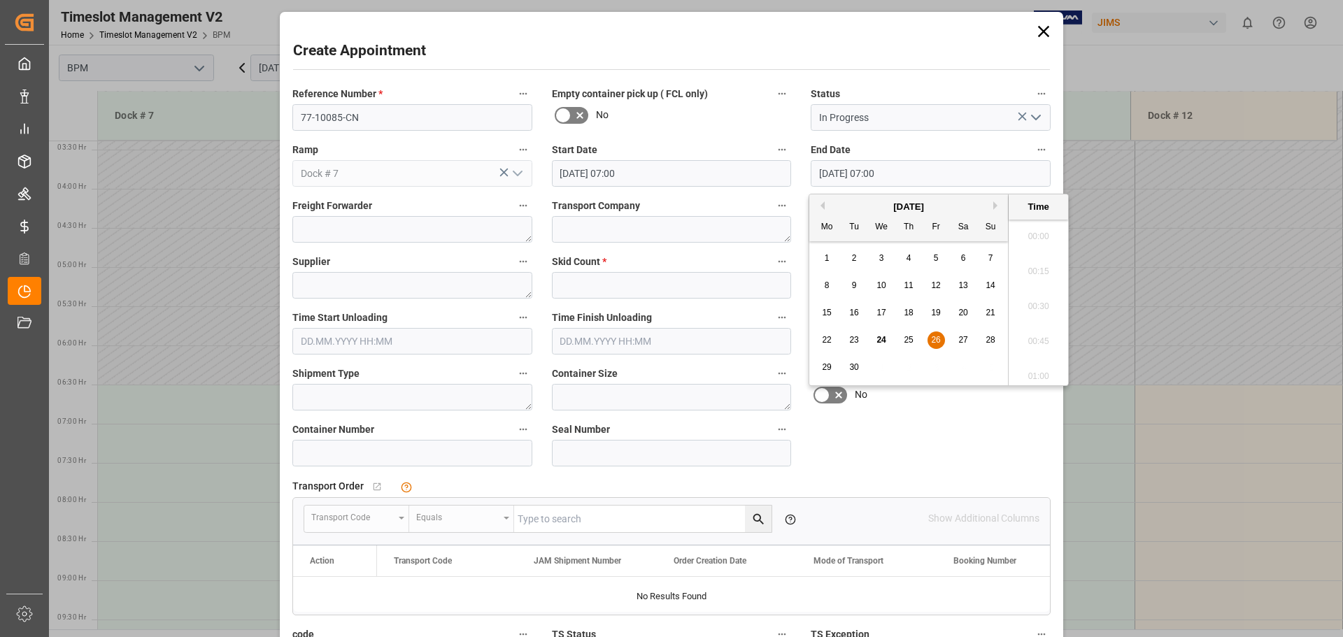
scroll to position [914, 0]
click at [939, 343] on span "26" at bounding box center [935, 340] width 9 height 10
click at [1040, 299] on li "15:00" at bounding box center [1037, 302] width 59 height 35
type input "26.09.2025 15:00"
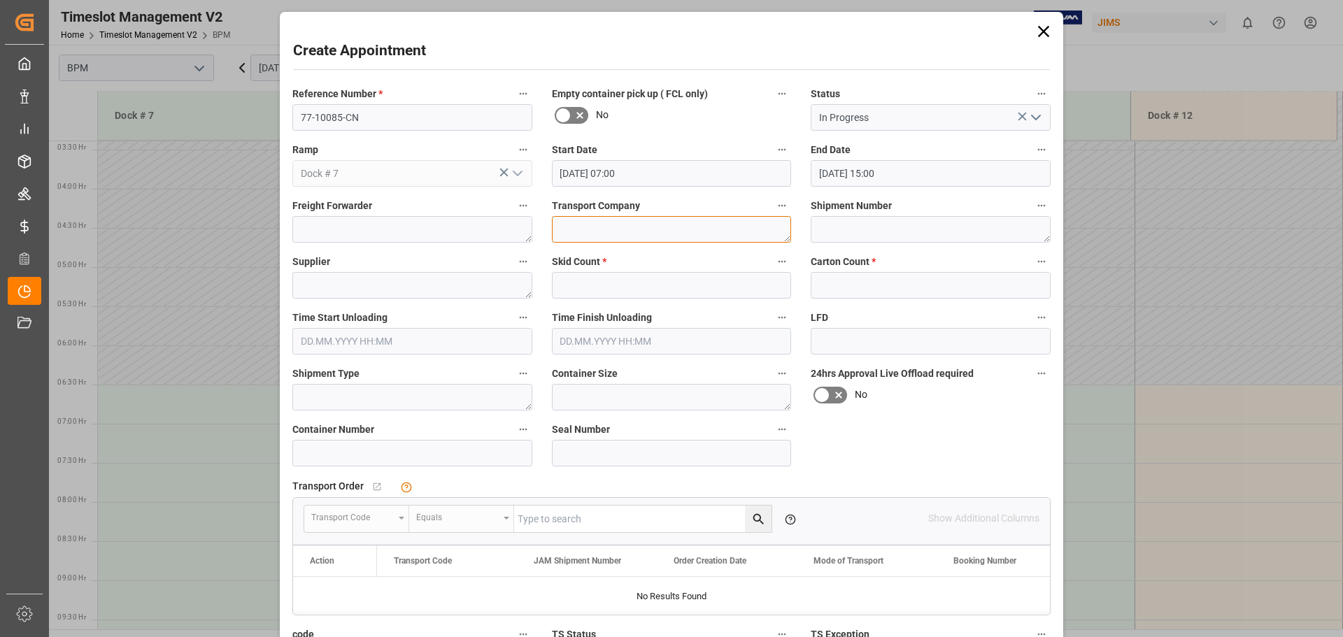
click at [601, 239] on textarea at bounding box center [672, 229] width 240 height 27
type textarea "CP"
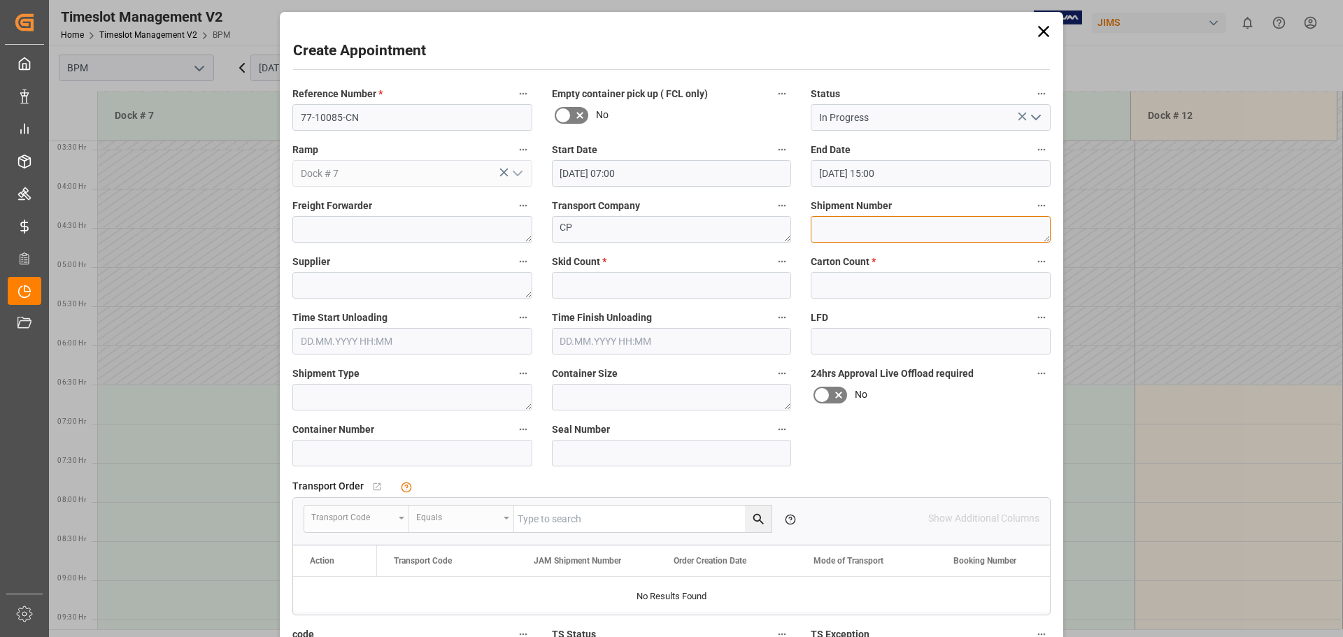
click at [851, 236] on textarea at bounding box center [931, 229] width 240 height 27
type textarea "72541"
click at [394, 285] on textarea at bounding box center [412, 285] width 240 height 27
type textarea "[PERSON_NAME]"
click at [605, 292] on input "text" at bounding box center [672, 285] width 240 height 27
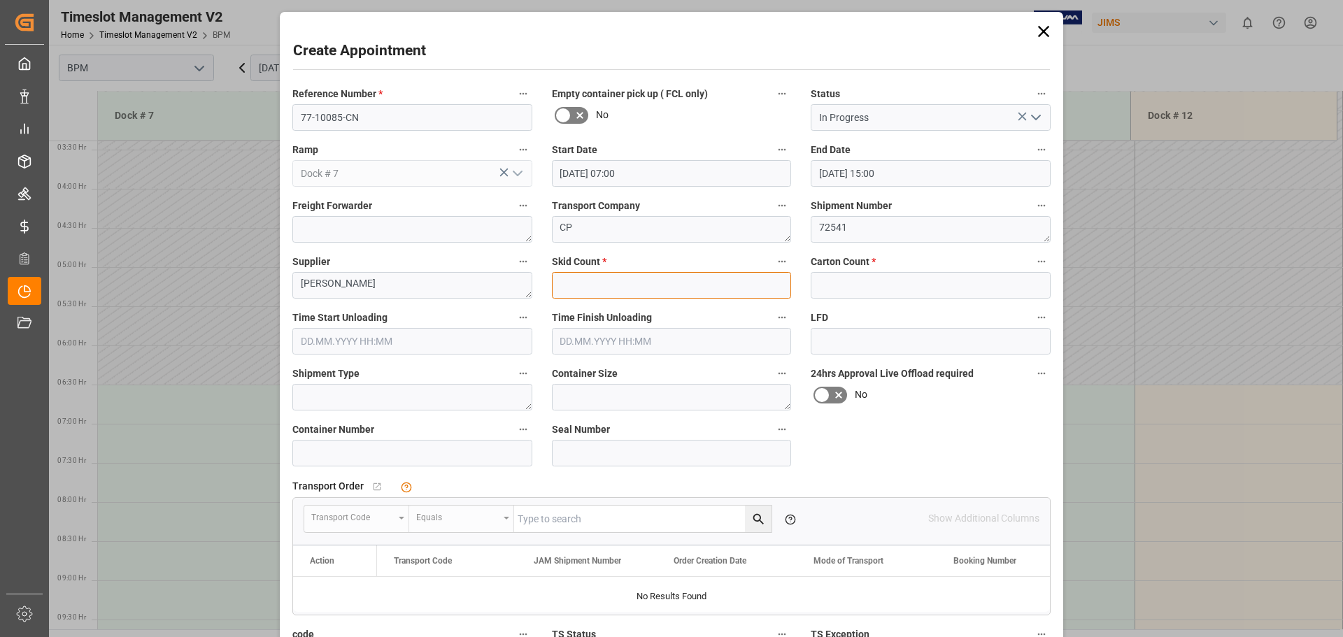
type input "0"
click at [847, 294] on input "text" at bounding box center [931, 285] width 240 height 27
type input "616"
click at [366, 338] on input "text" at bounding box center [412, 341] width 240 height 27
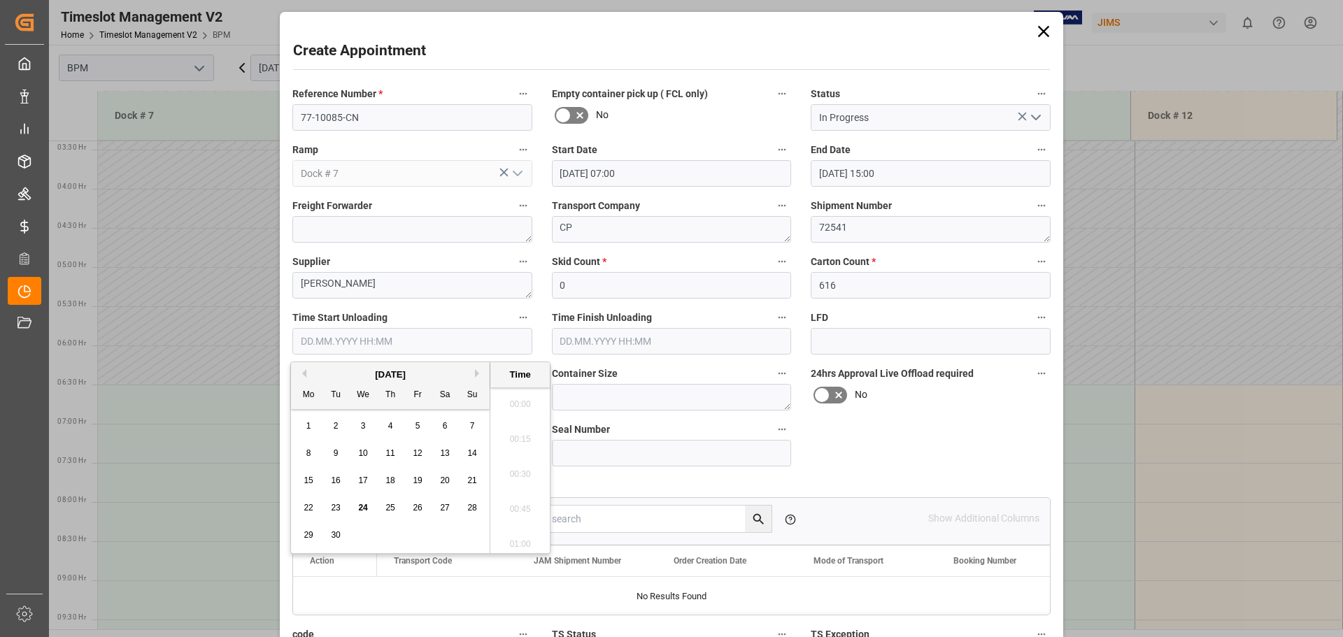
scroll to position [2243, 0]
click at [331, 374] on div "[DATE]" at bounding box center [390, 375] width 199 height 14
click at [417, 507] on span "26" at bounding box center [417, 508] width 9 height 10
click at [521, 403] on li "07:30" at bounding box center [519, 400] width 59 height 35
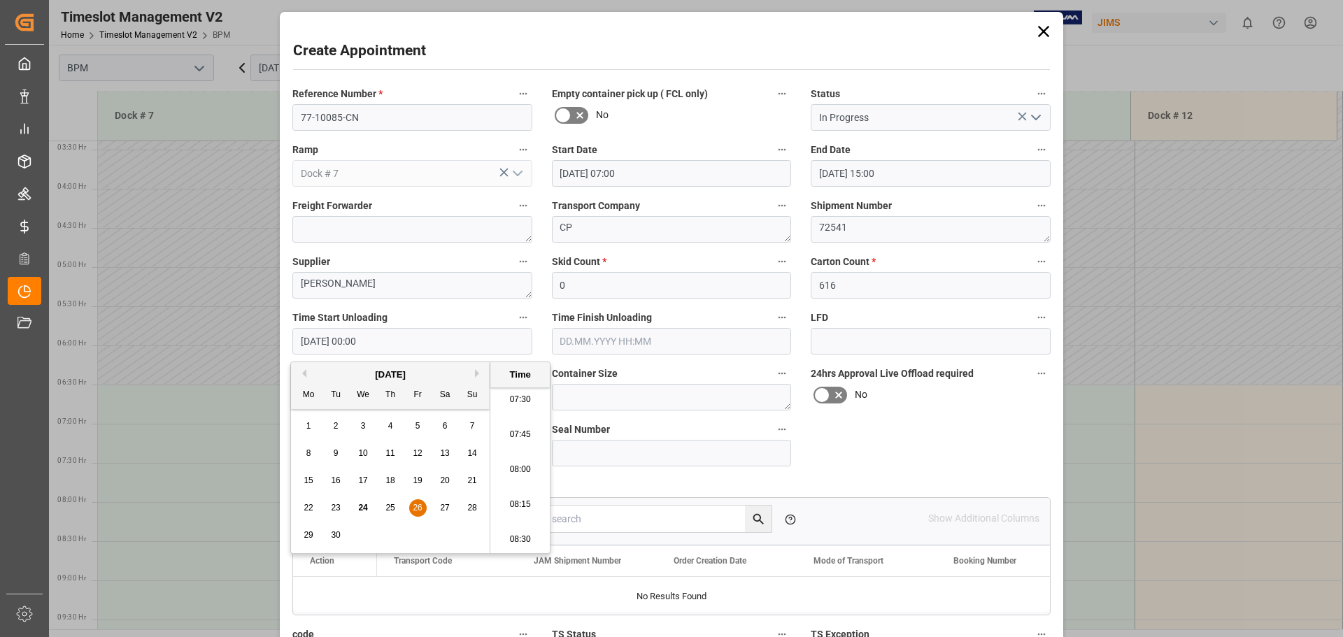
type input "26.09.2025 07:30"
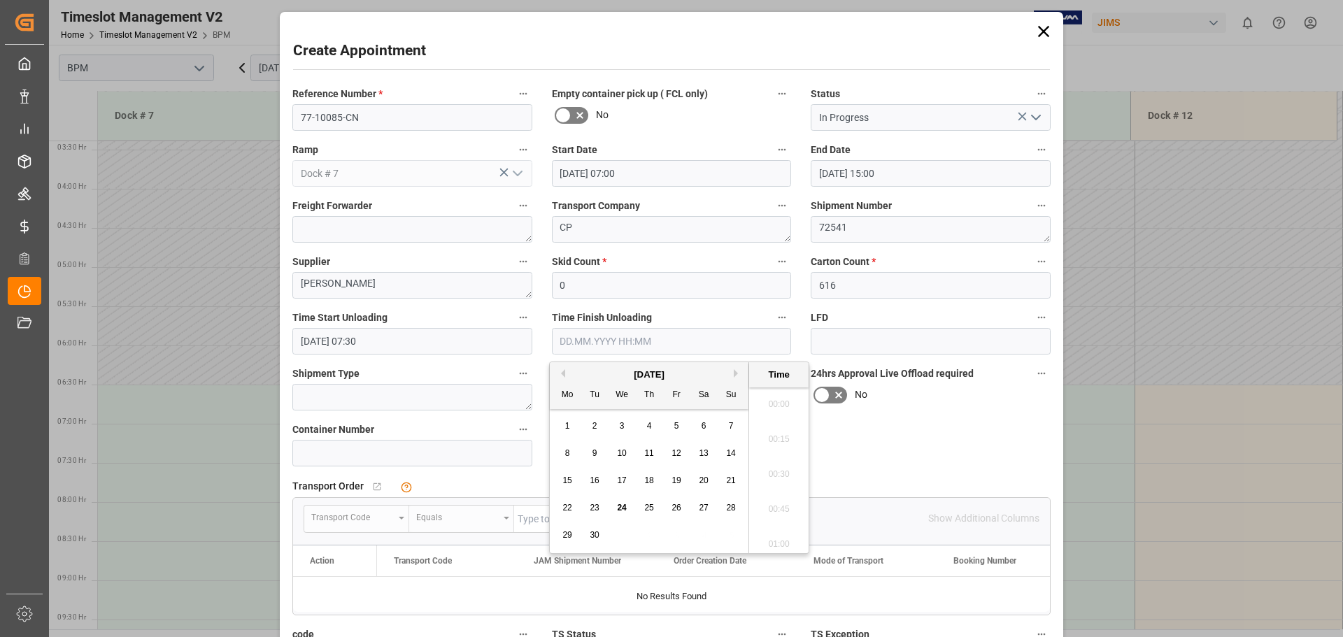
click at [671, 345] on input "text" at bounding box center [672, 341] width 240 height 27
drag, startPoint x: 592, startPoint y: 376, endPoint x: 599, endPoint y: 380, distance: 7.6
click at [592, 376] on div "[DATE]" at bounding box center [649, 375] width 199 height 14
click at [680, 508] on span "26" at bounding box center [675, 508] width 9 height 10
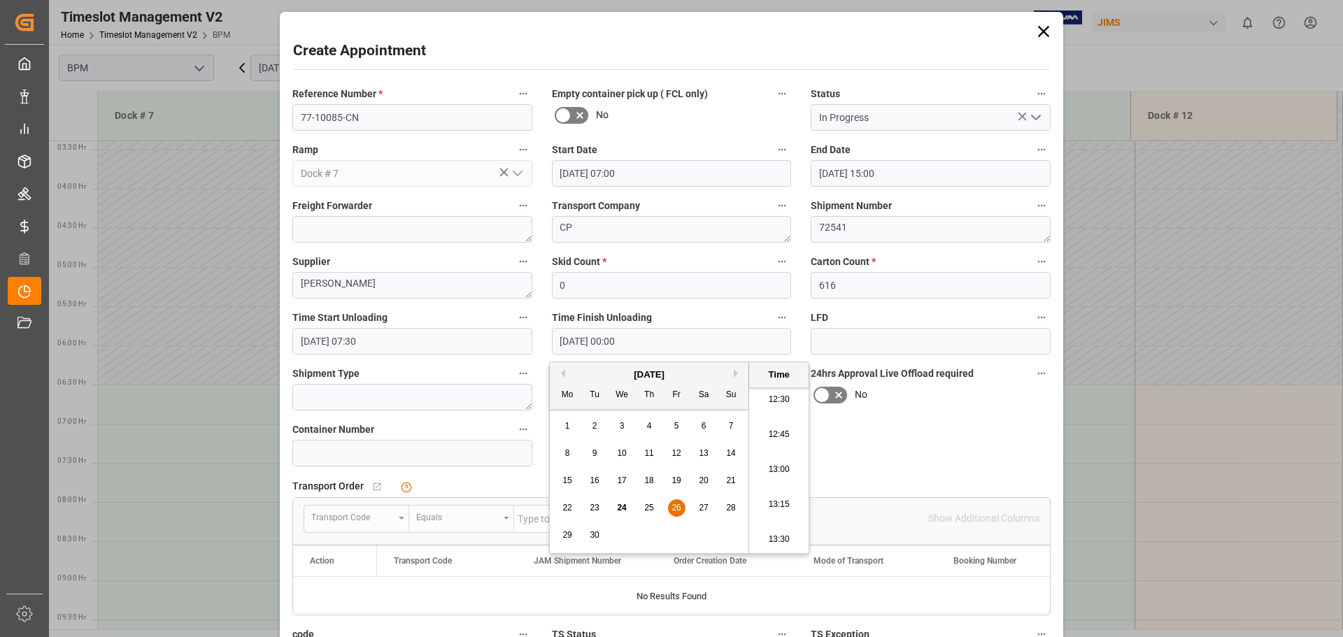
scroll to position [1613, 0]
click at [777, 474] on li "12:00" at bounding box center [778, 469] width 59 height 35
type input "26.09.2025 12:00"
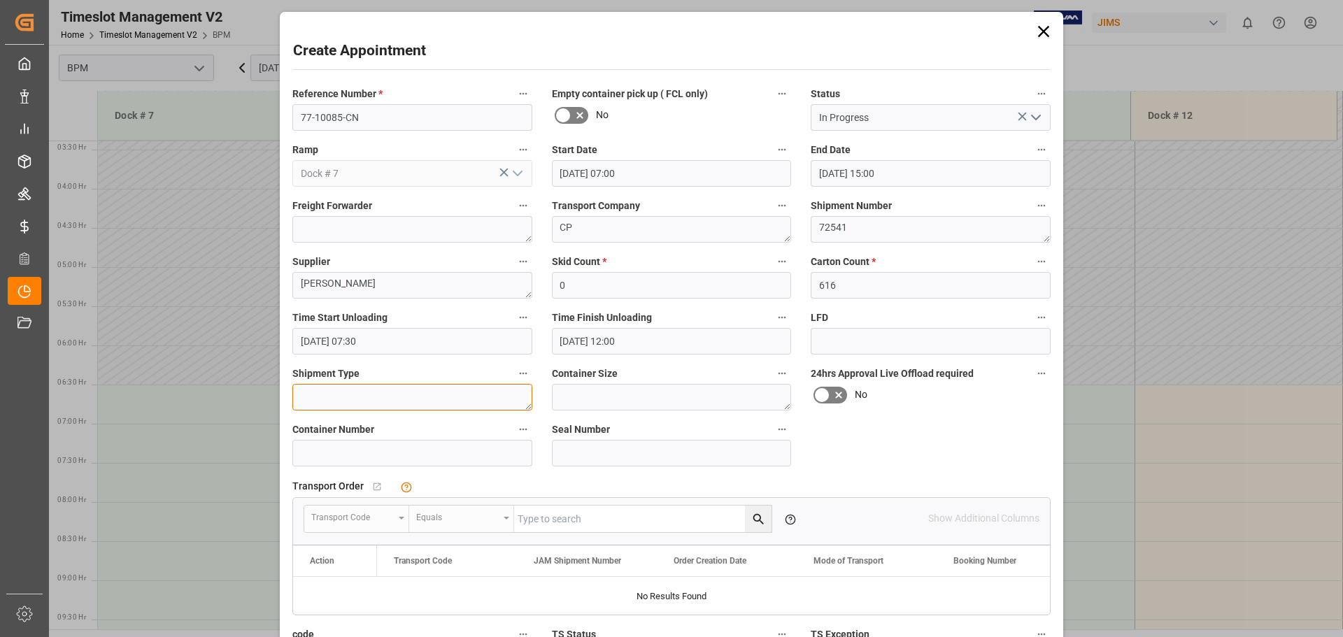
click at [431, 401] on textarea at bounding box center [412, 397] width 240 height 27
type textarea "40FT"
click at [608, 395] on textarea at bounding box center [672, 397] width 240 height 27
type textarea "40FT"
click at [367, 464] on input at bounding box center [412, 453] width 240 height 27
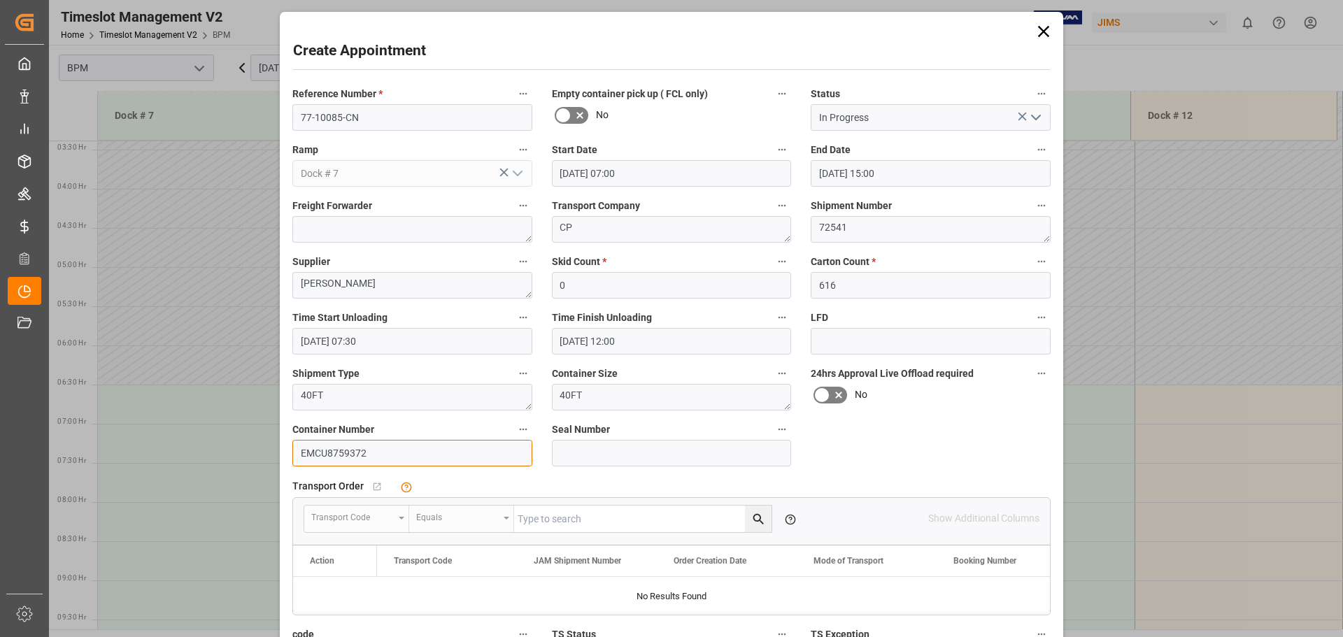
type input "EMCU8759372"
click at [592, 448] on input at bounding box center [672, 453] width 240 height 27
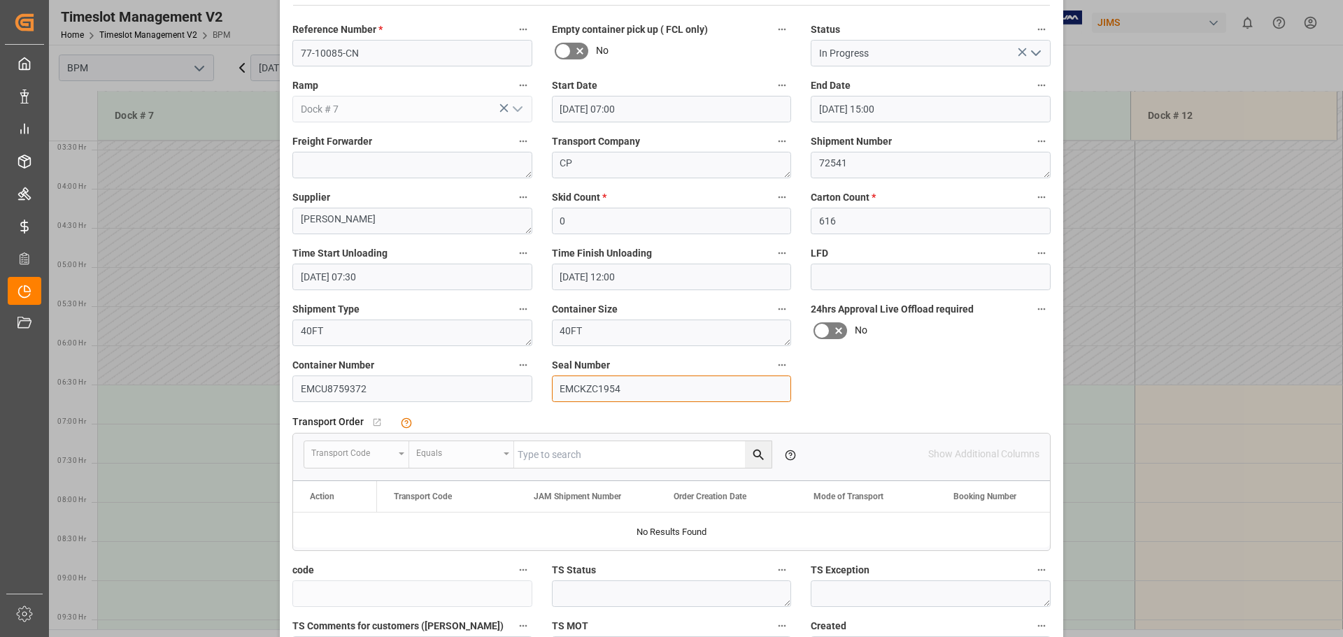
scroll to position [217, 0]
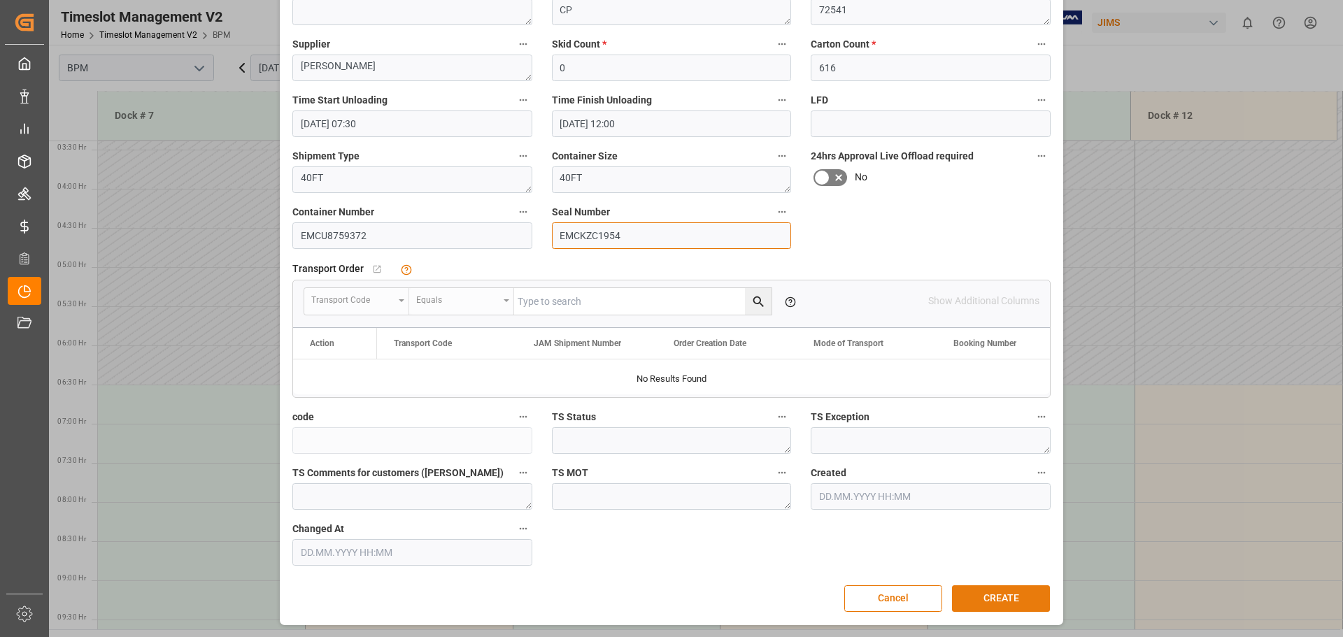
type input "EMCKZC1954"
click at [985, 601] on button "CREATE" at bounding box center [1001, 598] width 98 height 27
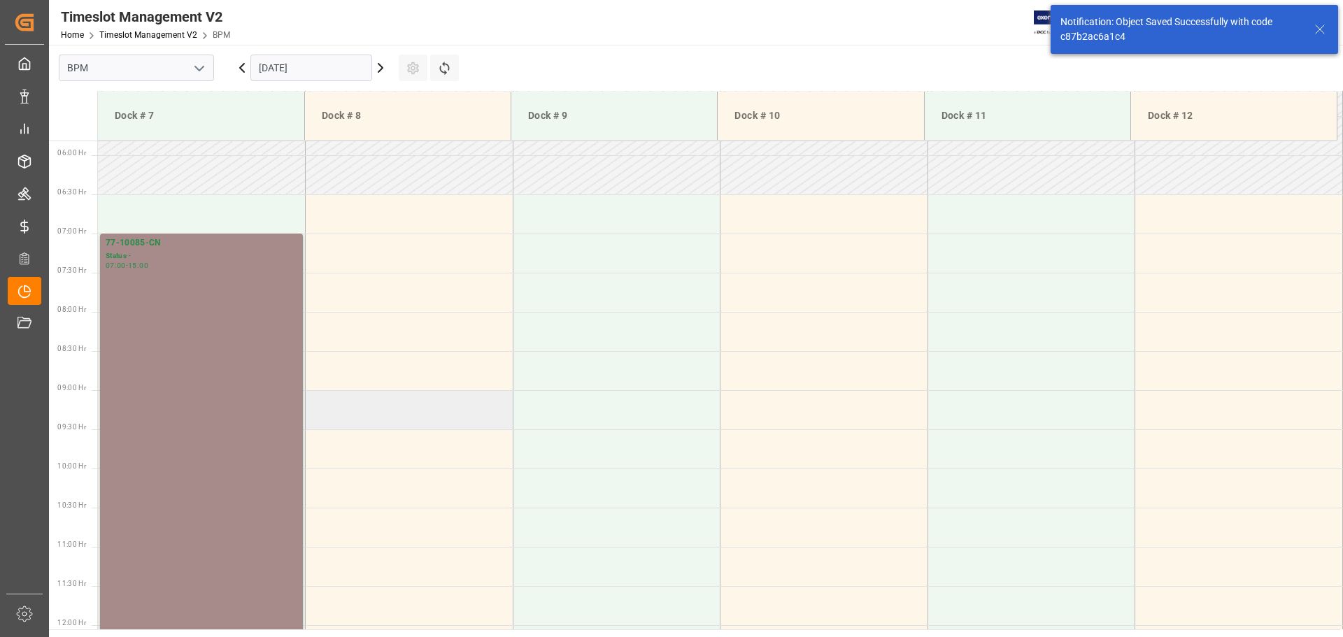
scroll to position [461, 0]
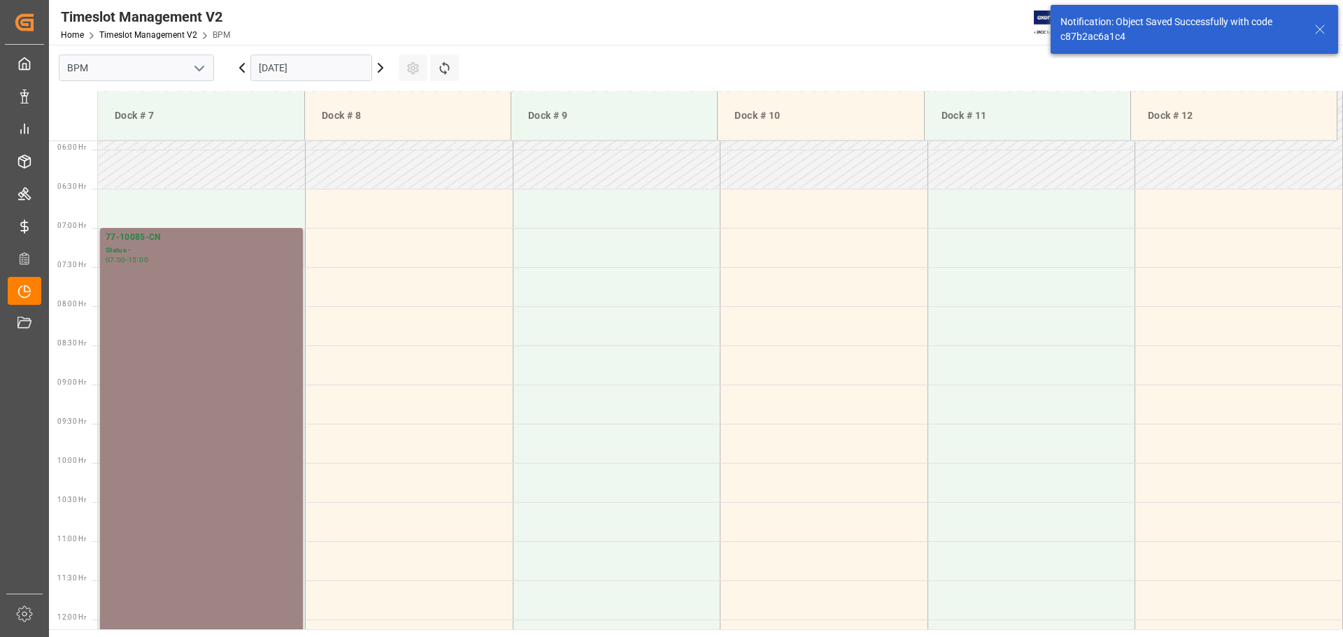
click at [219, 336] on div "77-10085-CN Status - 07:00 - 15:00" at bounding box center [202, 541] width 192 height 620
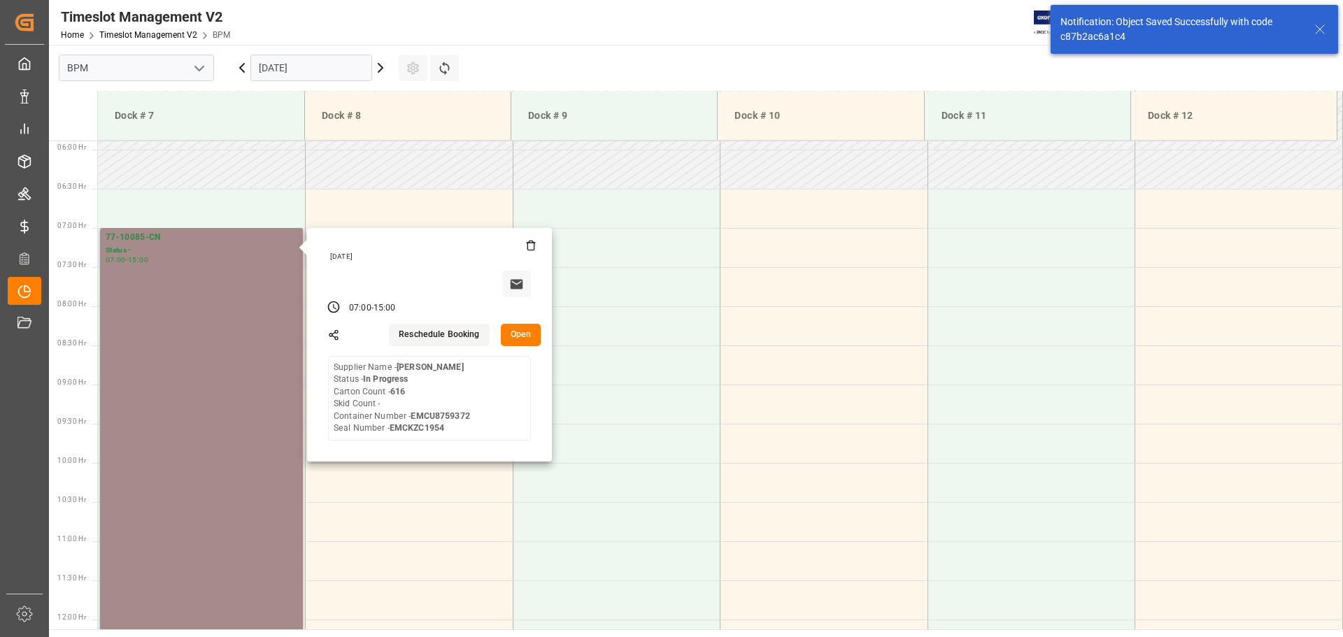
click at [511, 333] on button "Open" at bounding box center [521, 335] width 41 height 22
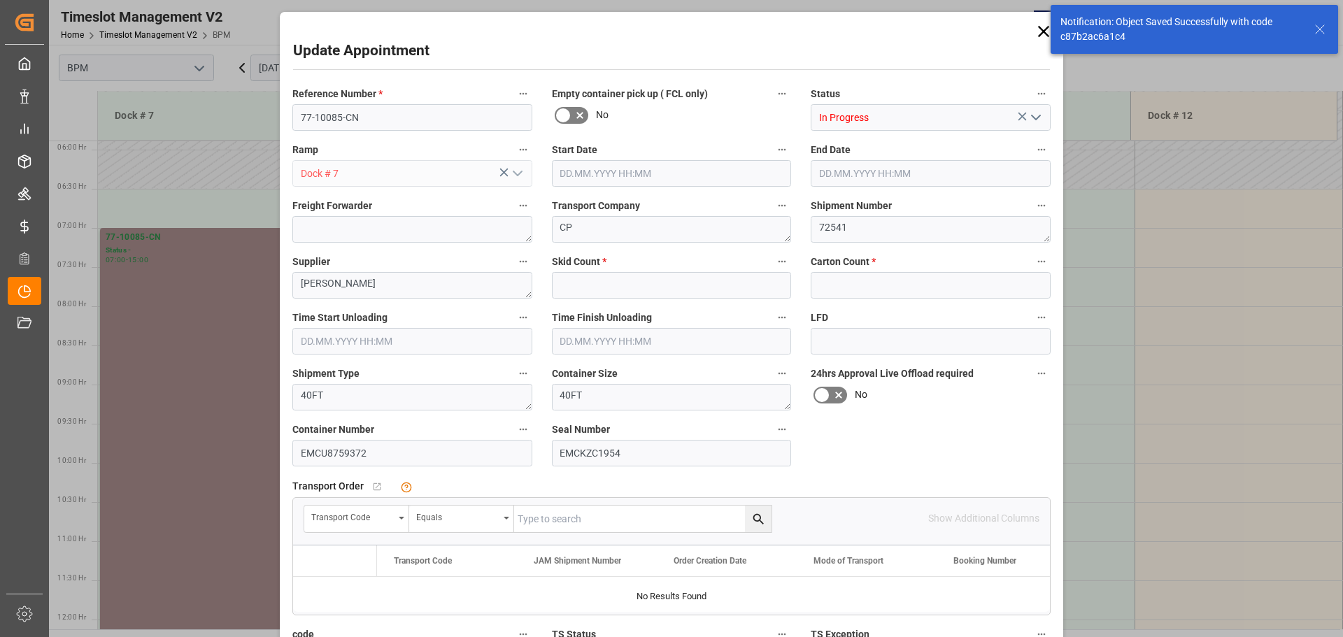
type input "0"
type input "616"
type input "26.09.2025 07:00"
type input "26.09.2025 15:00"
type input "26.09.2025 07:30"
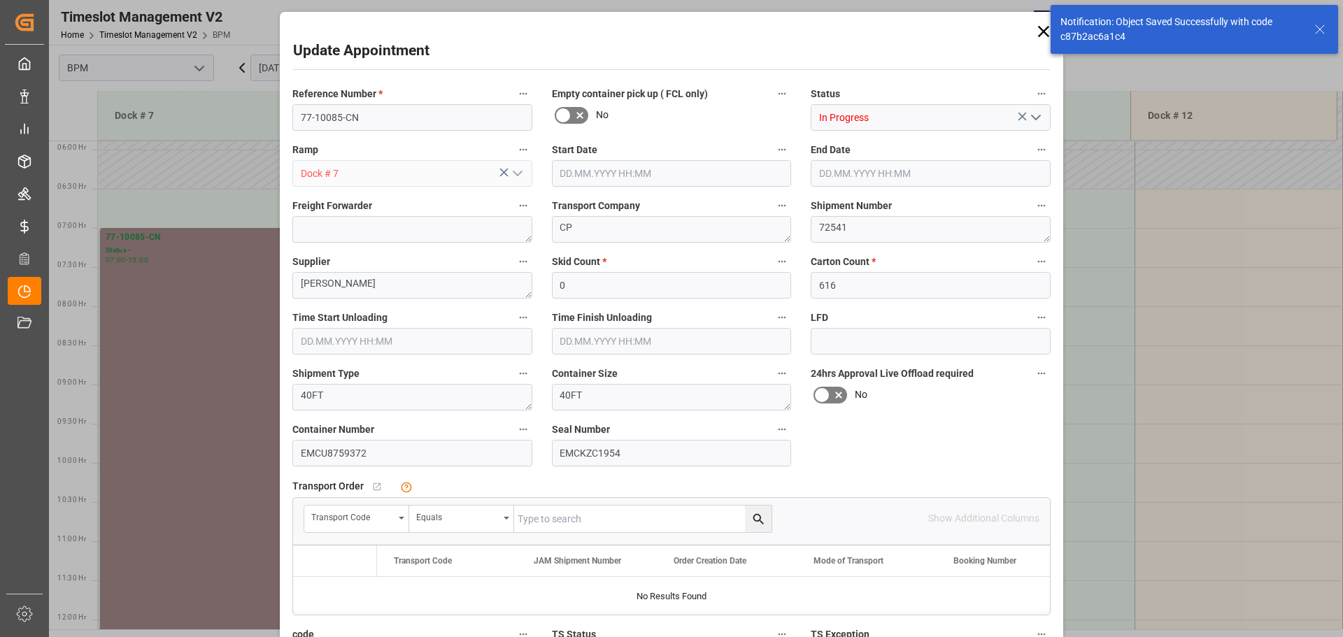
type input "26.09.2025 12:00"
type input "24.09.2025 20:45"
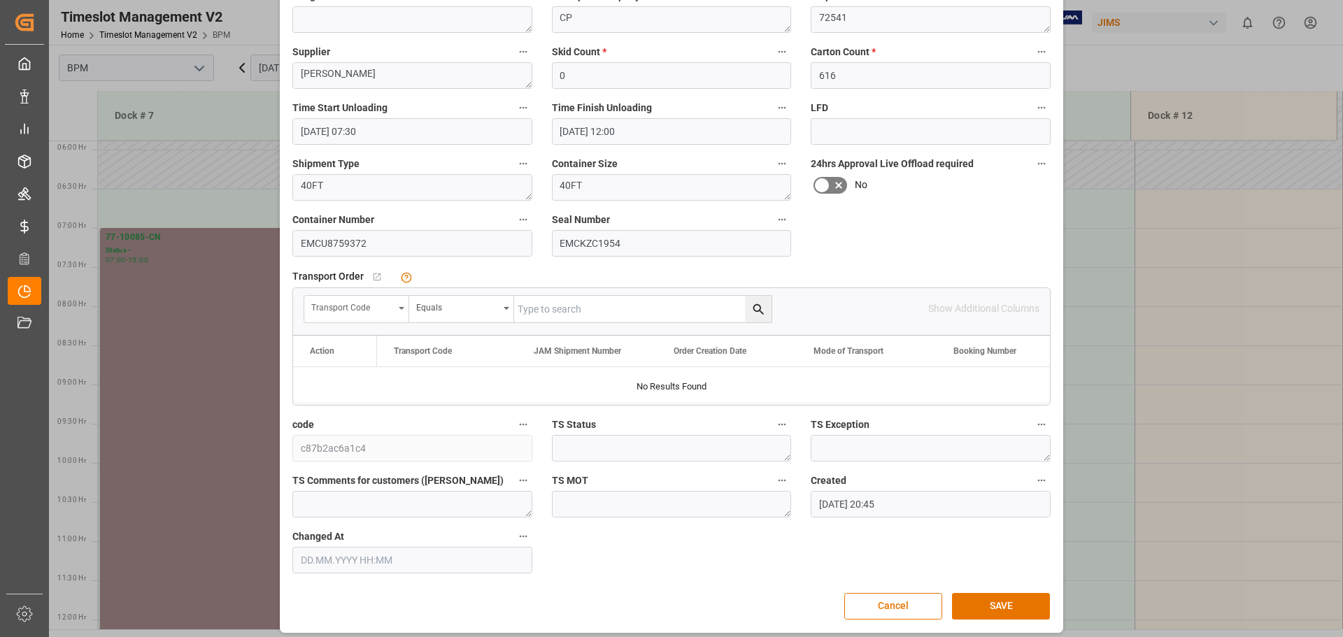
click at [387, 309] on div "Transport Code" at bounding box center [352, 306] width 83 height 16
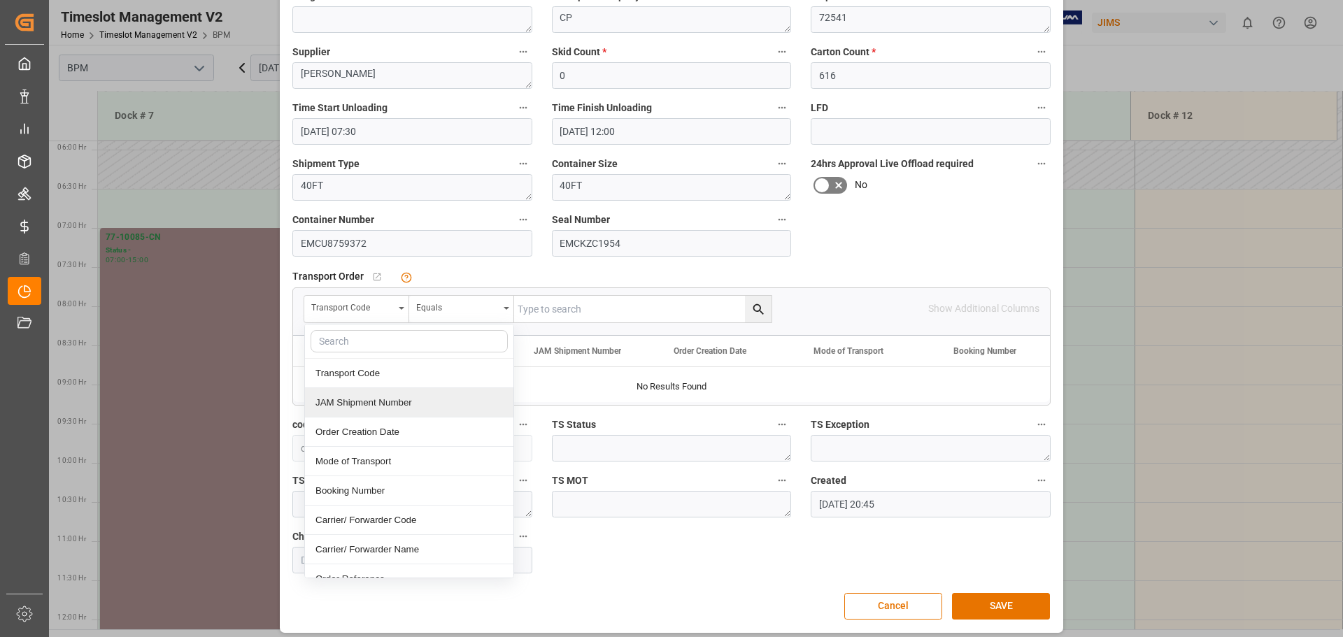
click at [371, 399] on div "JAM Shipment Number" at bounding box center [409, 402] width 208 height 29
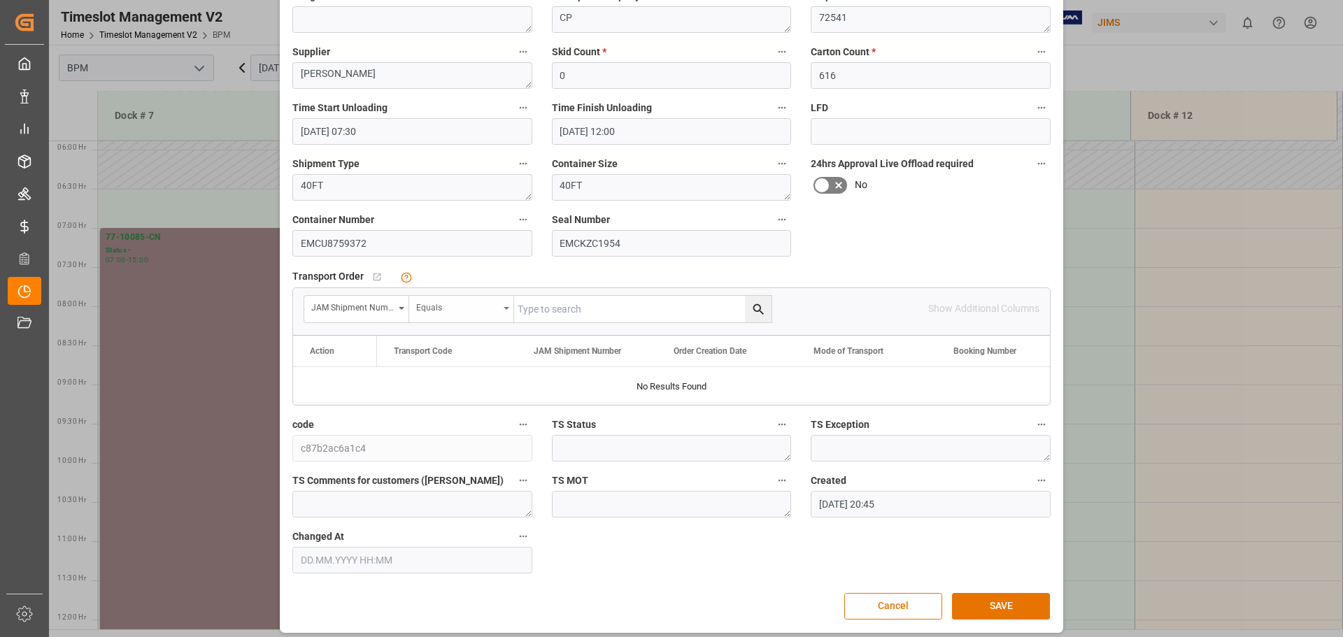
click at [477, 308] on div "Equals" at bounding box center [457, 306] width 83 height 16
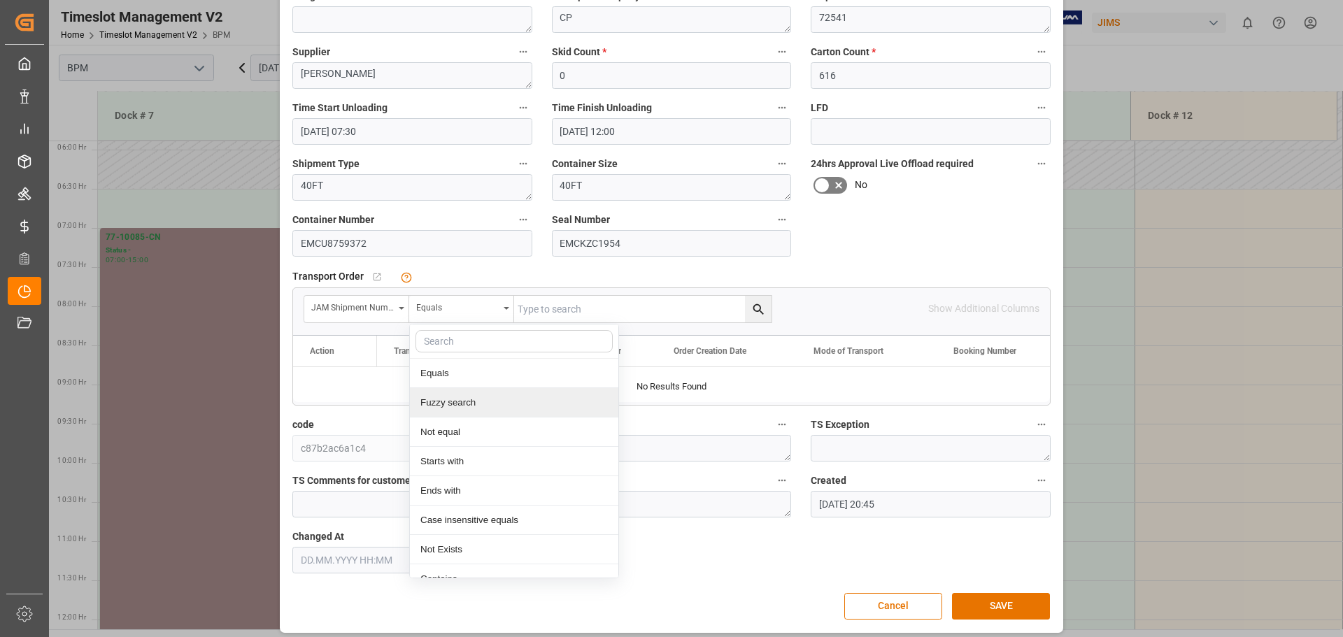
click at [470, 409] on div "Fuzzy search" at bounding box center [514, 402] width 208 height 29
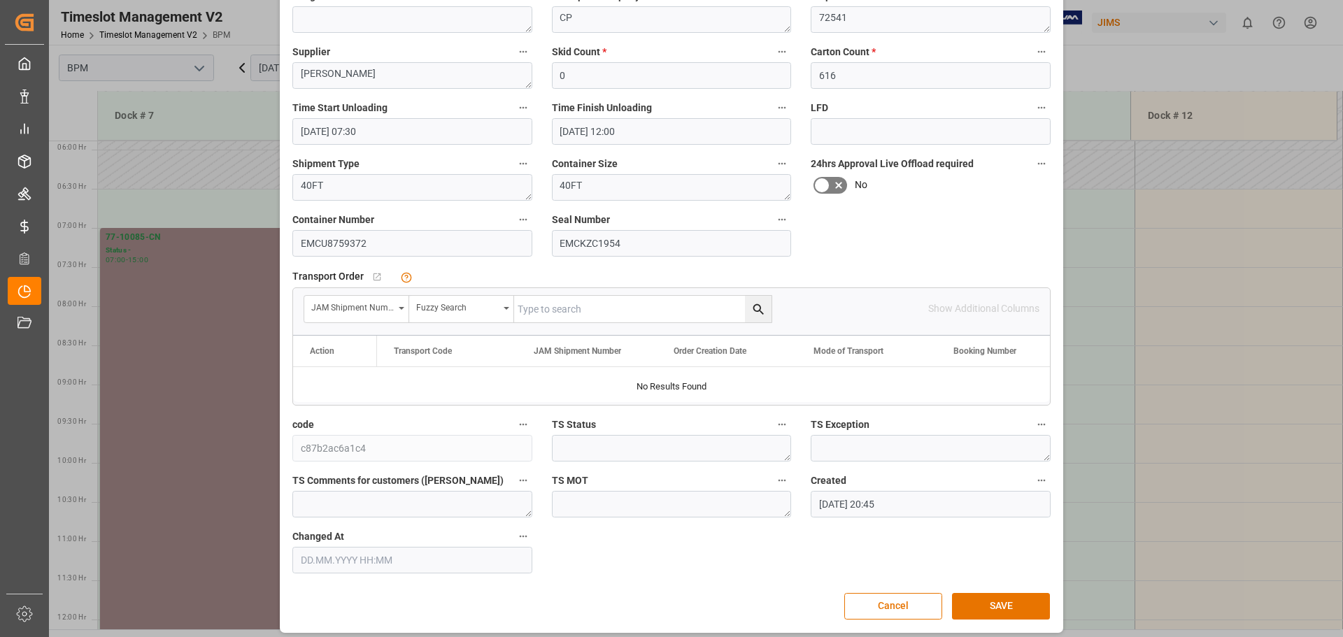
click at [618, 316] on input "text" at bounding box center [642, 309] width 257 height 27
type input "72541"
click at [752, 310] on icon "search button" at bounding box center [757, 309] width 10 height 10
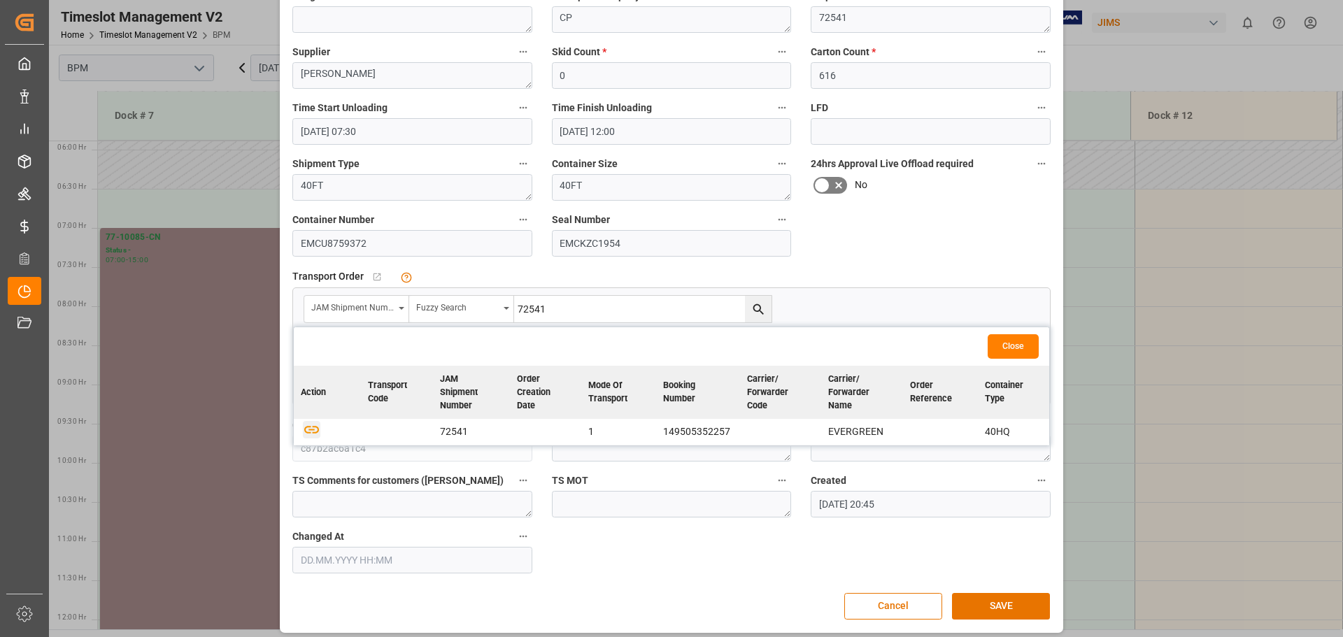
click at [308, 433] on icon "button" at bounding box center [311, 431] width 15 height 8
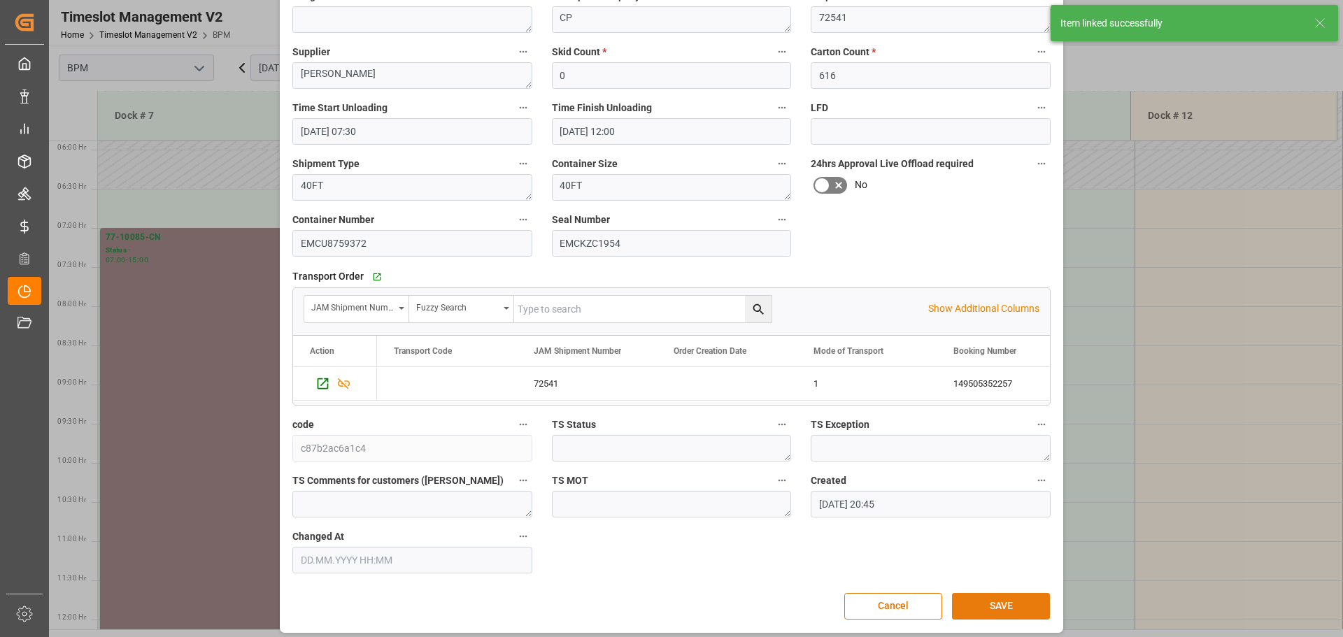
click at [1001, 611] on button "SAVE" at bounding box center [1001, 606] width 98 height 27
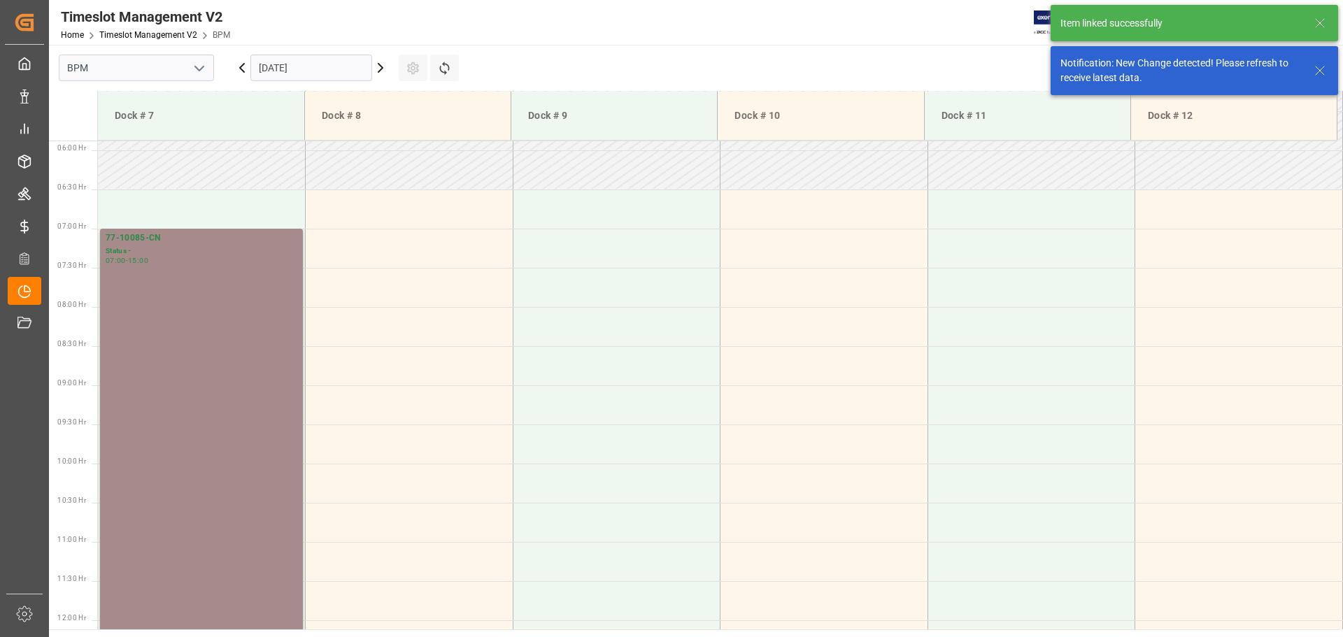
scroll to position [461, 0]
